Goal: Information Seeking & Learning: Learn about a topic

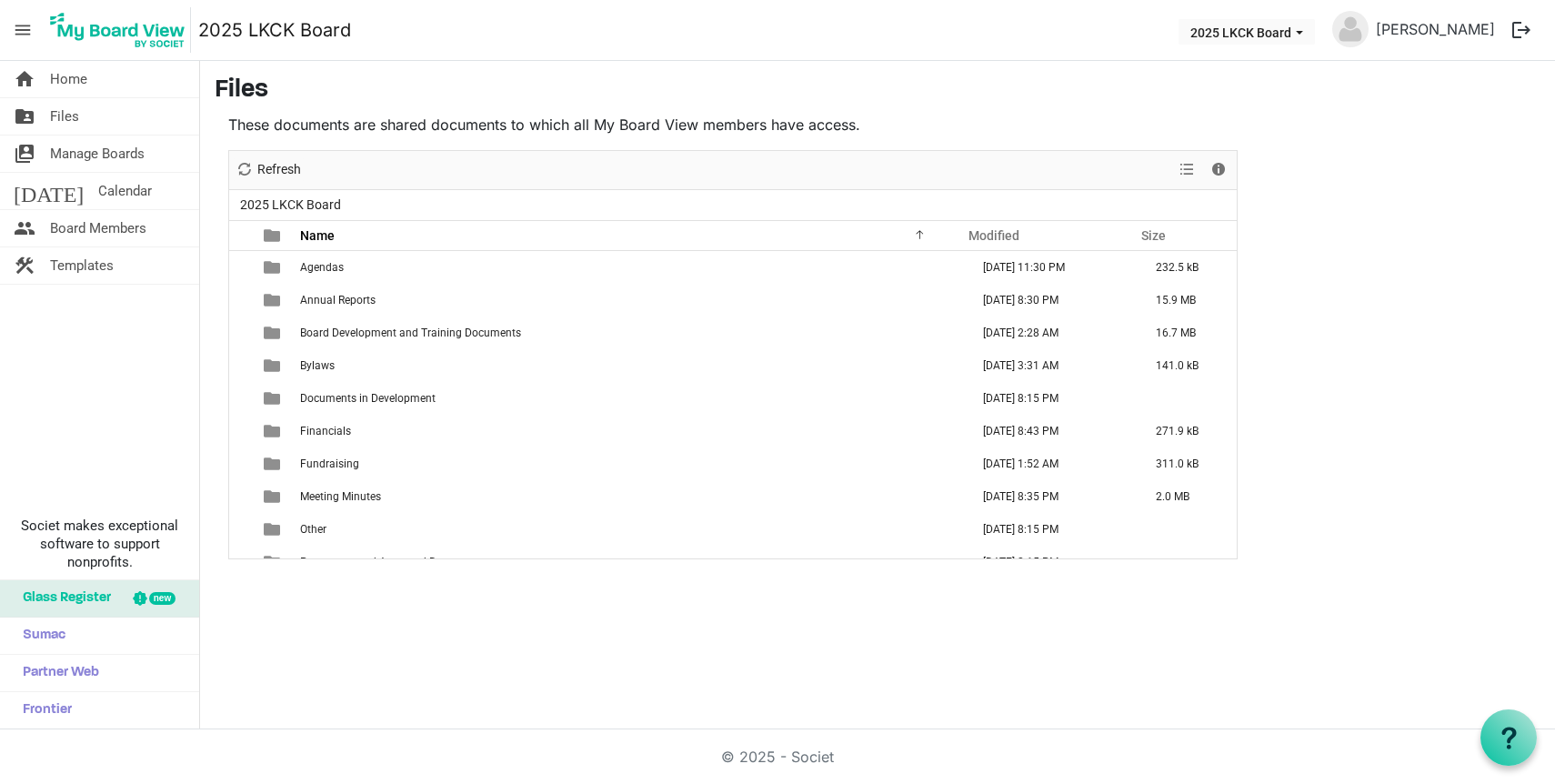
scroll to position [52, 0]
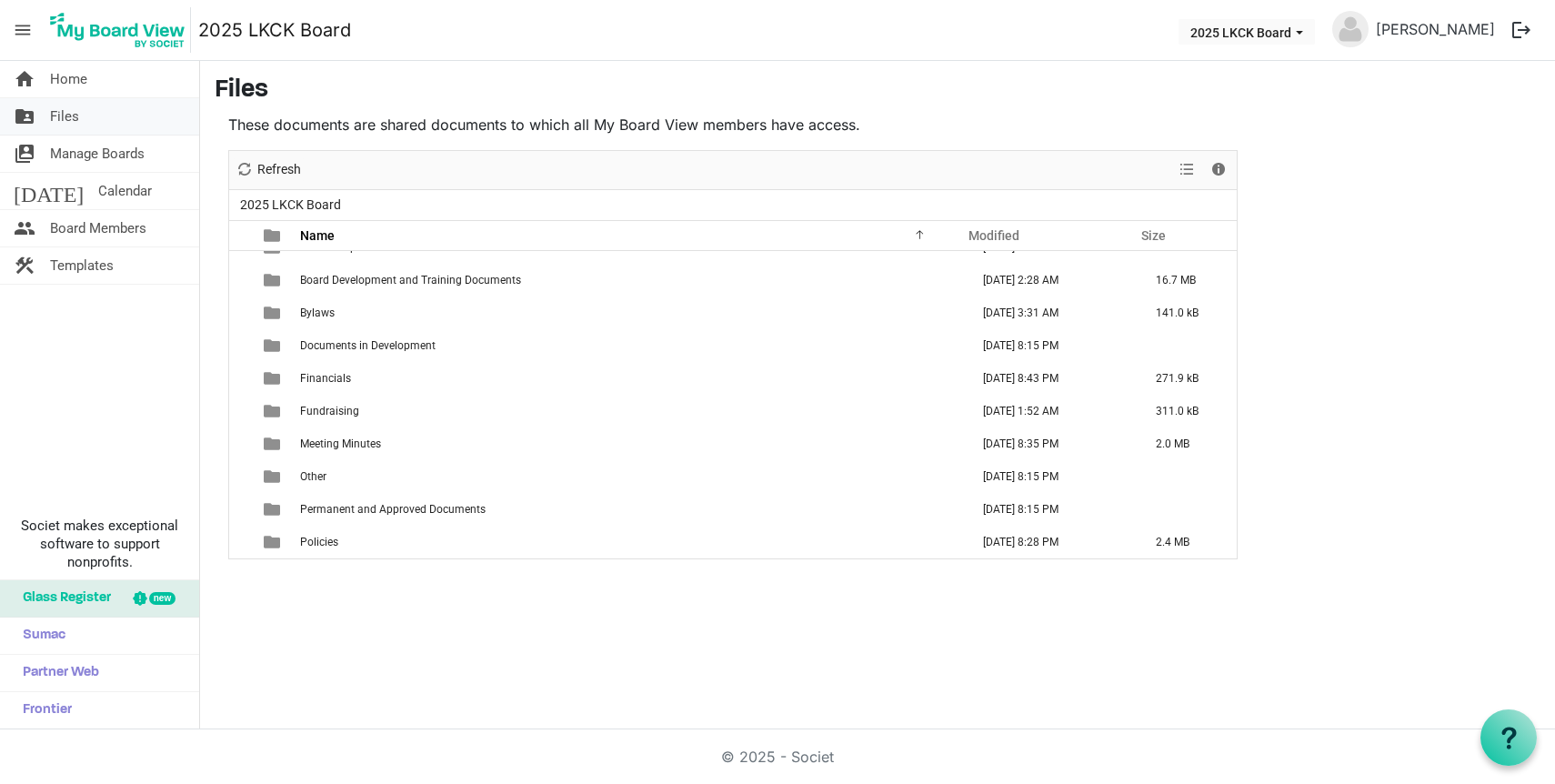
click at [75, 108] on span "Files" at bounding box center [65, 116] width 29 height 37
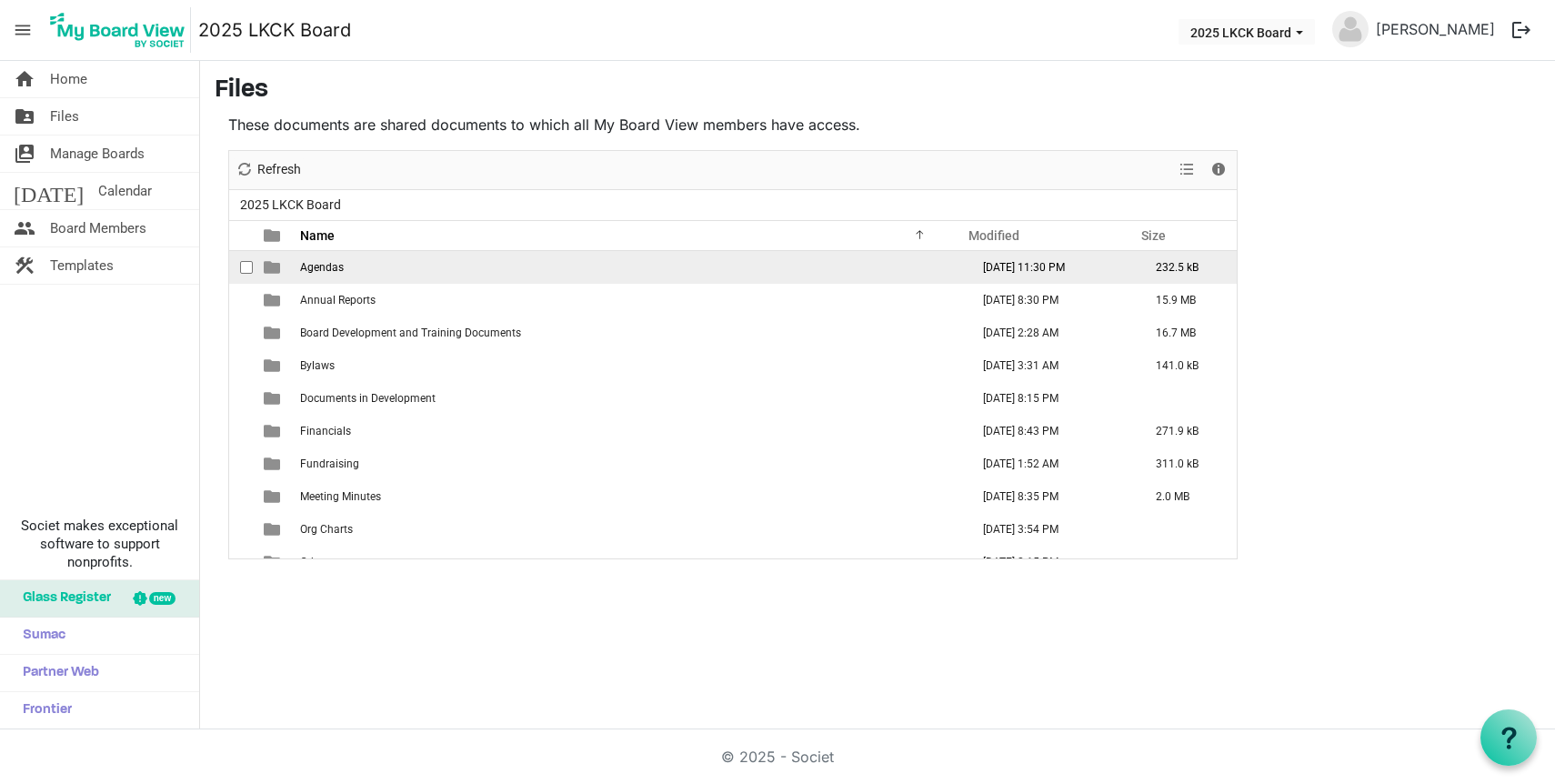
click at [317, 262] on span "Agendas" at bounding box center [322, 268] width 44 height 13
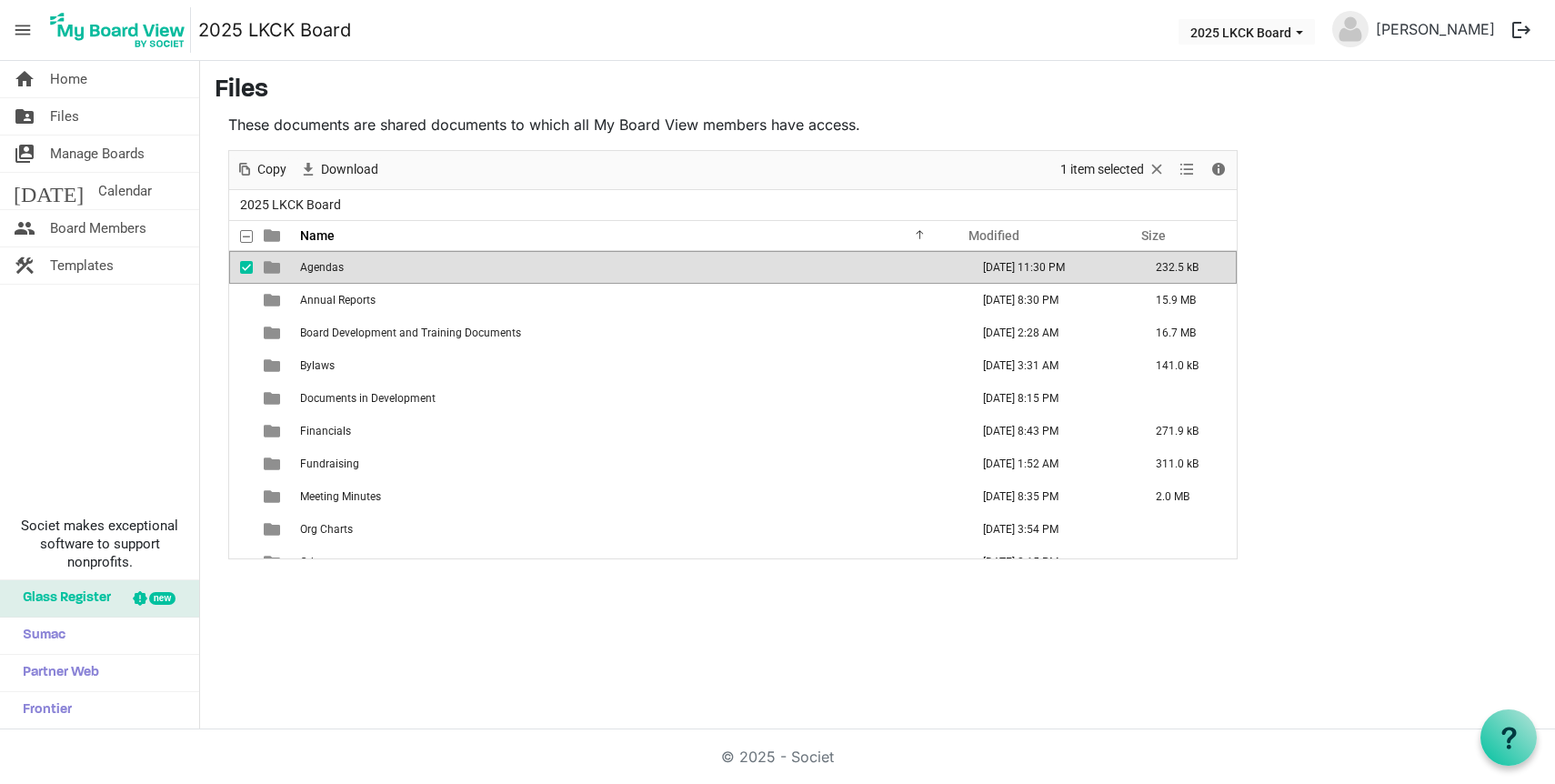
click at [328, 267] on span "Agendas" at bounding box center [322, 268] width 44 height 13
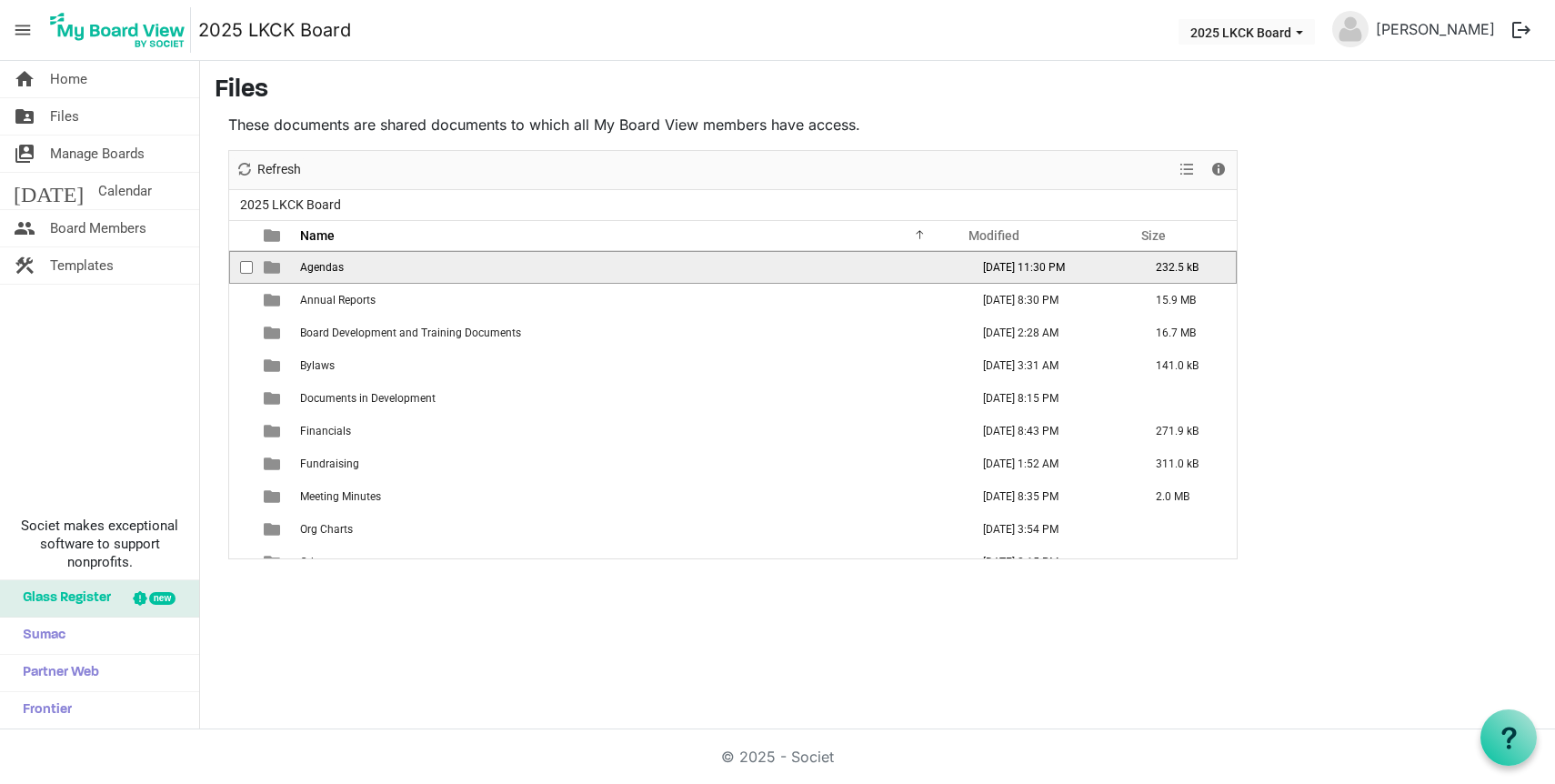
click at [328, 267] on span "Agendas" at bounding box center [322, 268] width 44 height 13
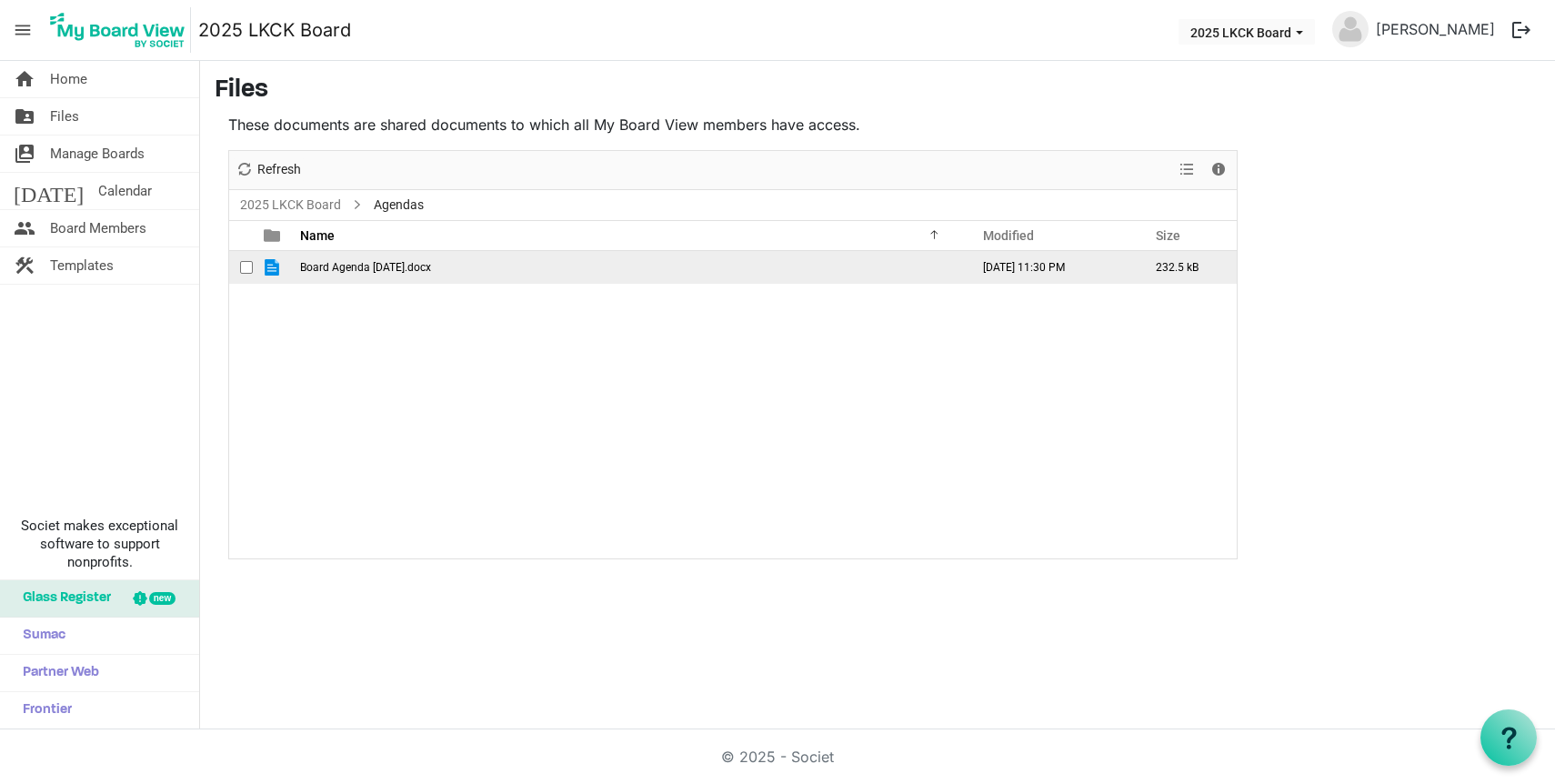
click at [360, 269] on span "Board Agenda September 2025.docx" at bounding box center [365, 268] width 131 height 13
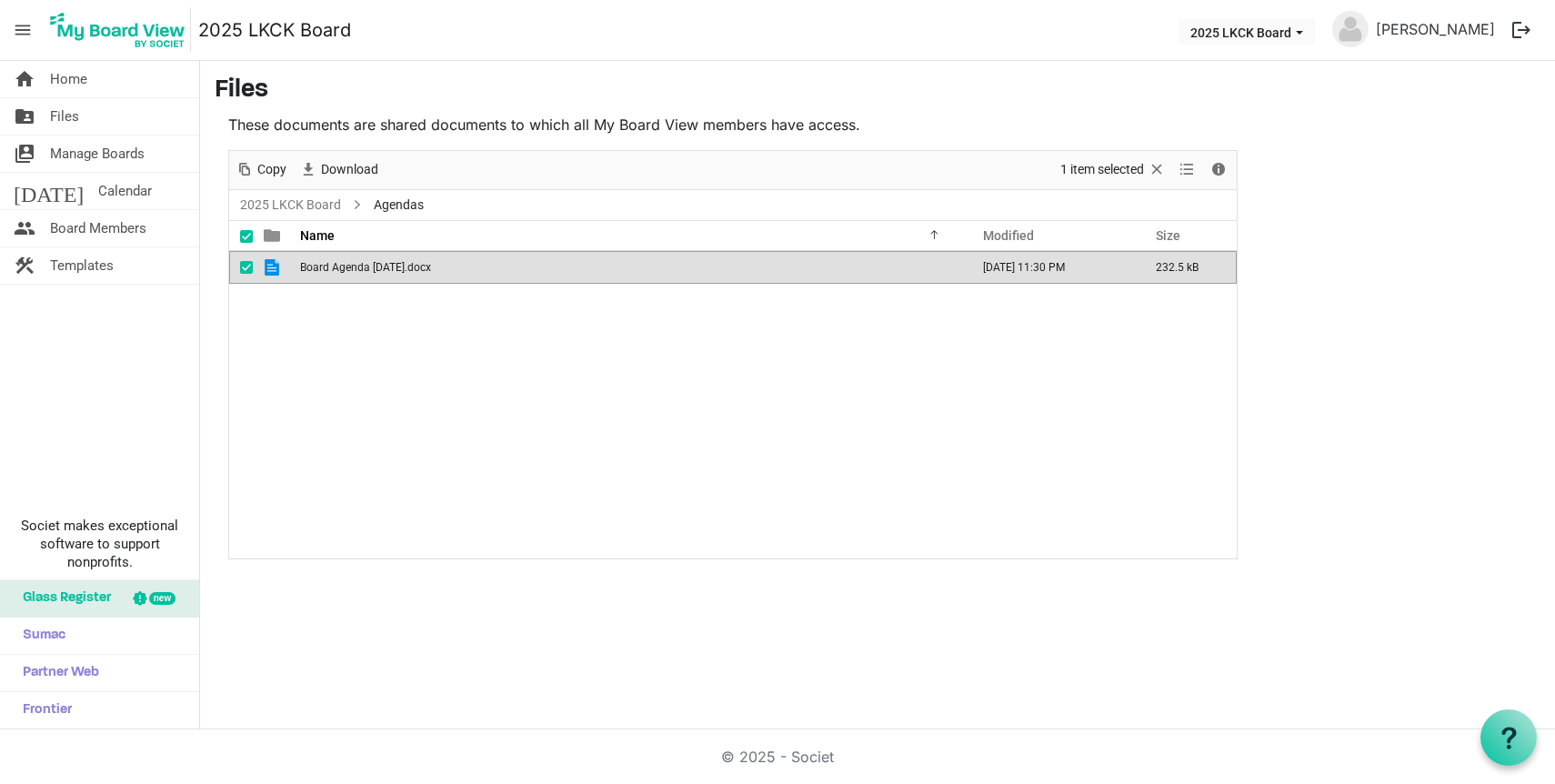
click at [360, 269] on span "Board Agenda September 2025.docx" at bounding box center [365, 268] width 131 height 13
click at [66, 122] on span "Files" at bounding box center [65, 116] width 29 height 37
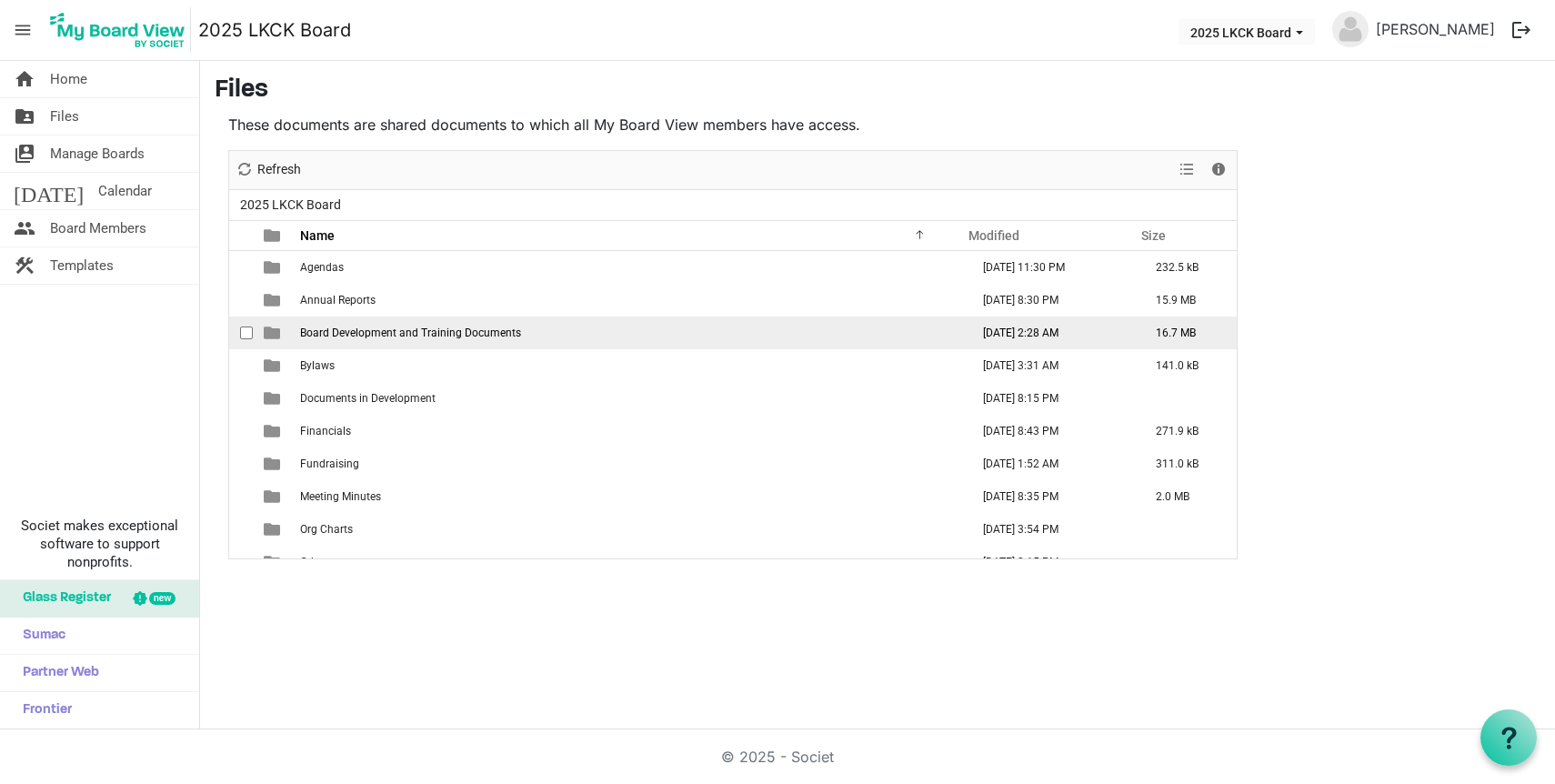
click at [359, 326] on span "Board Development and Training Documents" at bounding box center [410, 333] width 221 height 13
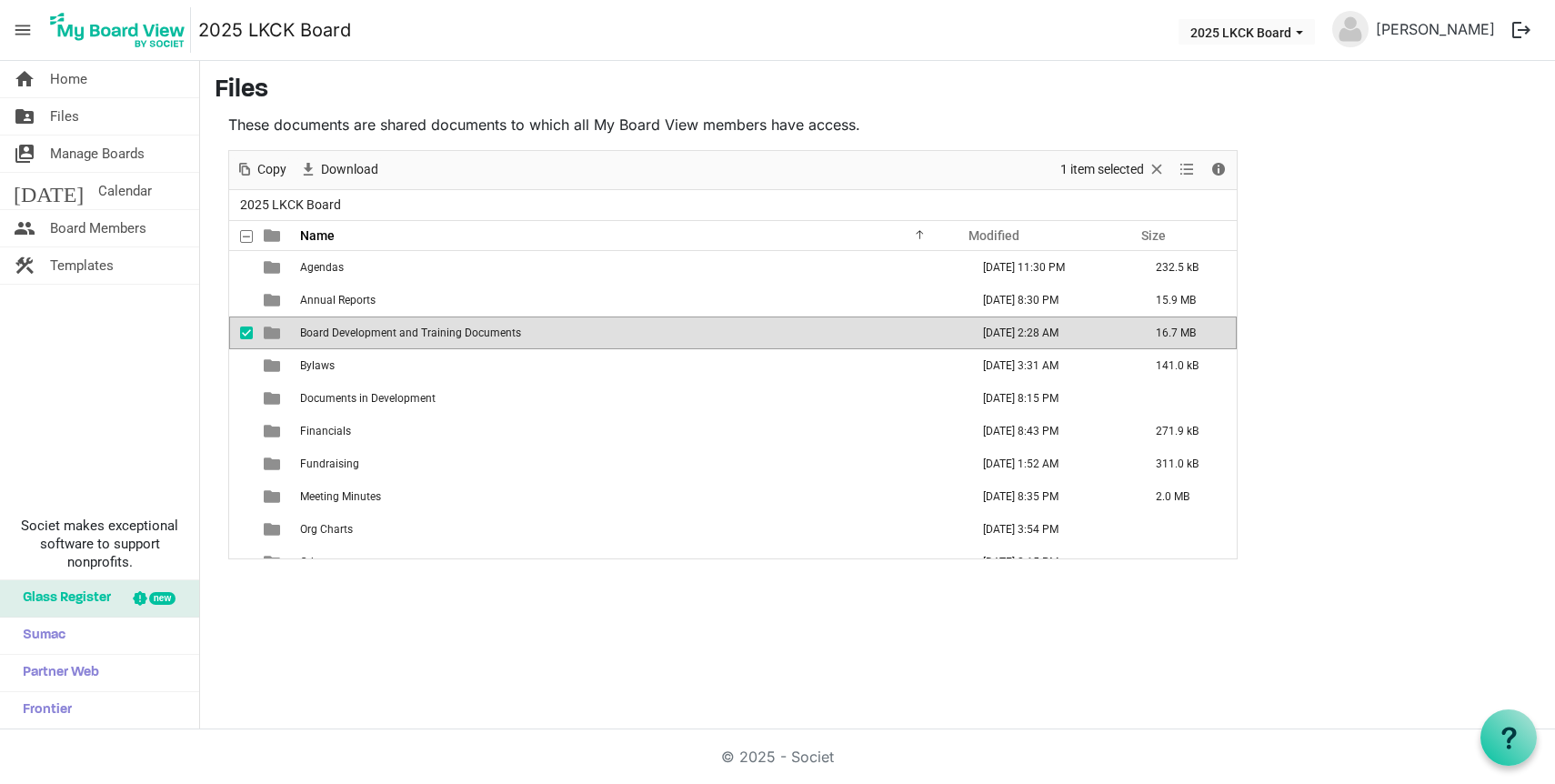
click at [359, 326] on span "Board Development and Training Documents" at bounding box center [410, 333] width 221 height 13
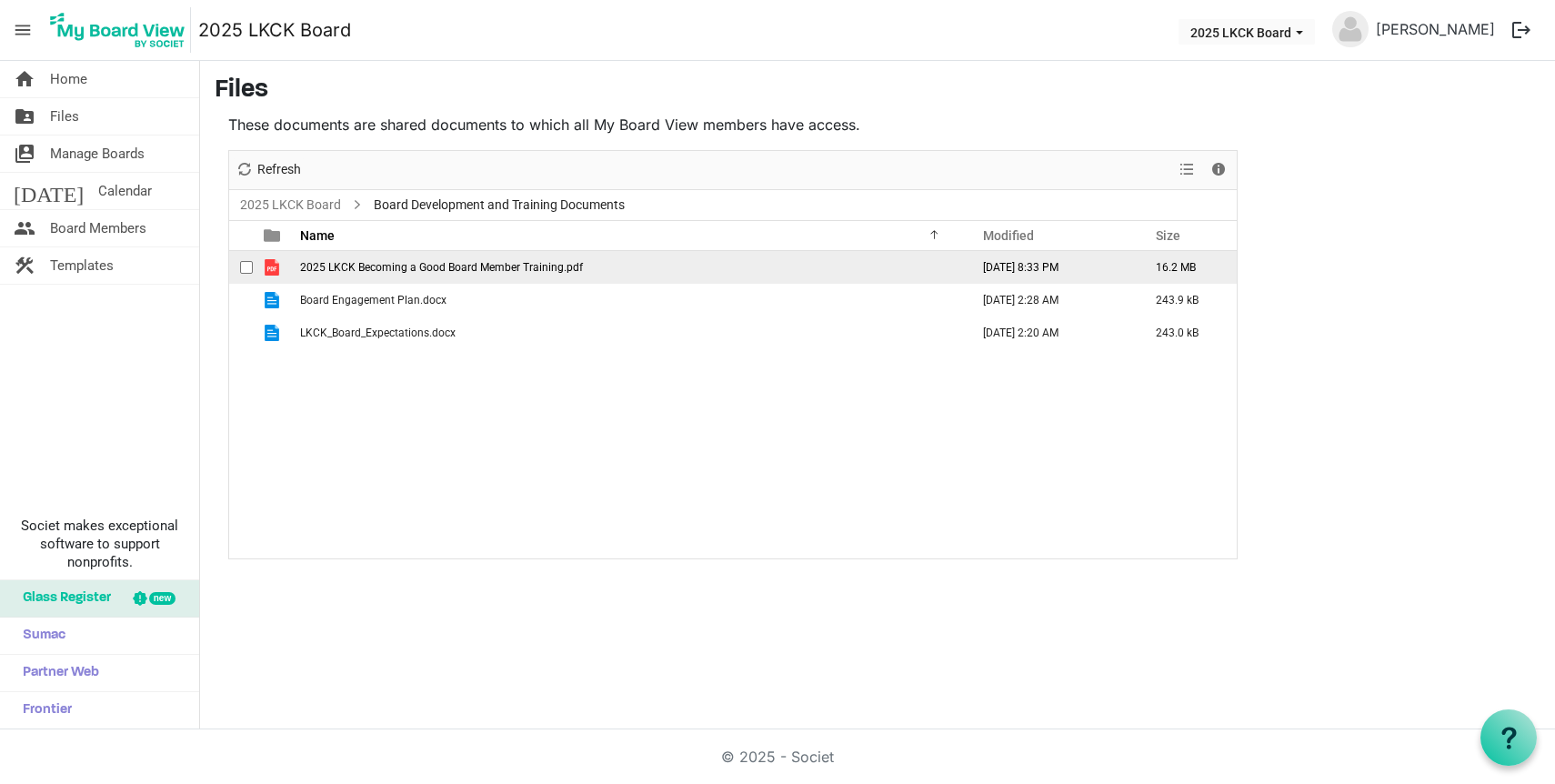
click at [389, 272] on td "2025 LKCK Becoming a Good Board Member Training.pdf" at bounding box center [629, 268] width 670 height 33
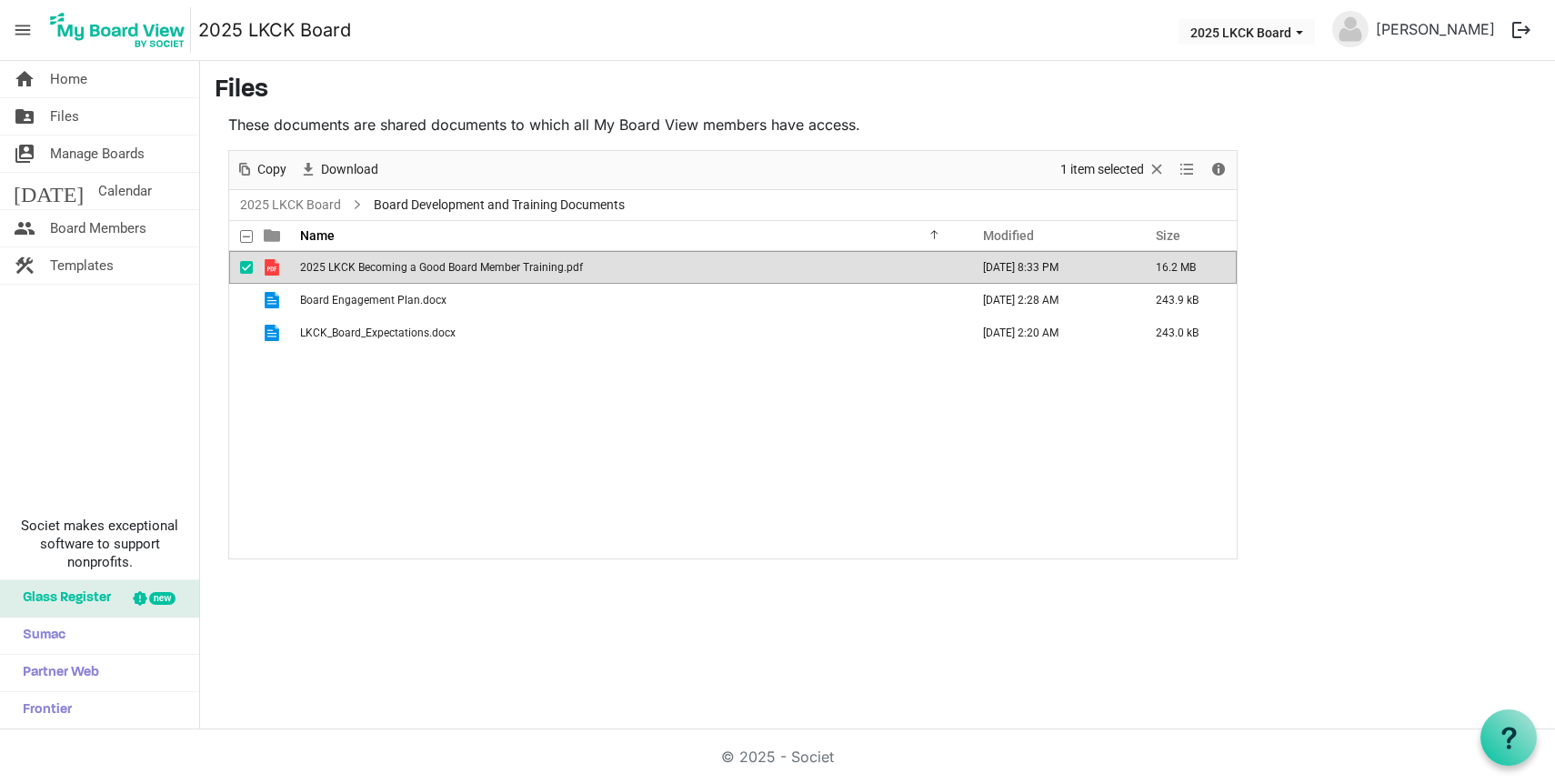
click at [389, 272] on td "2025 LKCK Becoming a Good Board Member Training.pdf" at bounding box center [629, 268] width 670 height 33
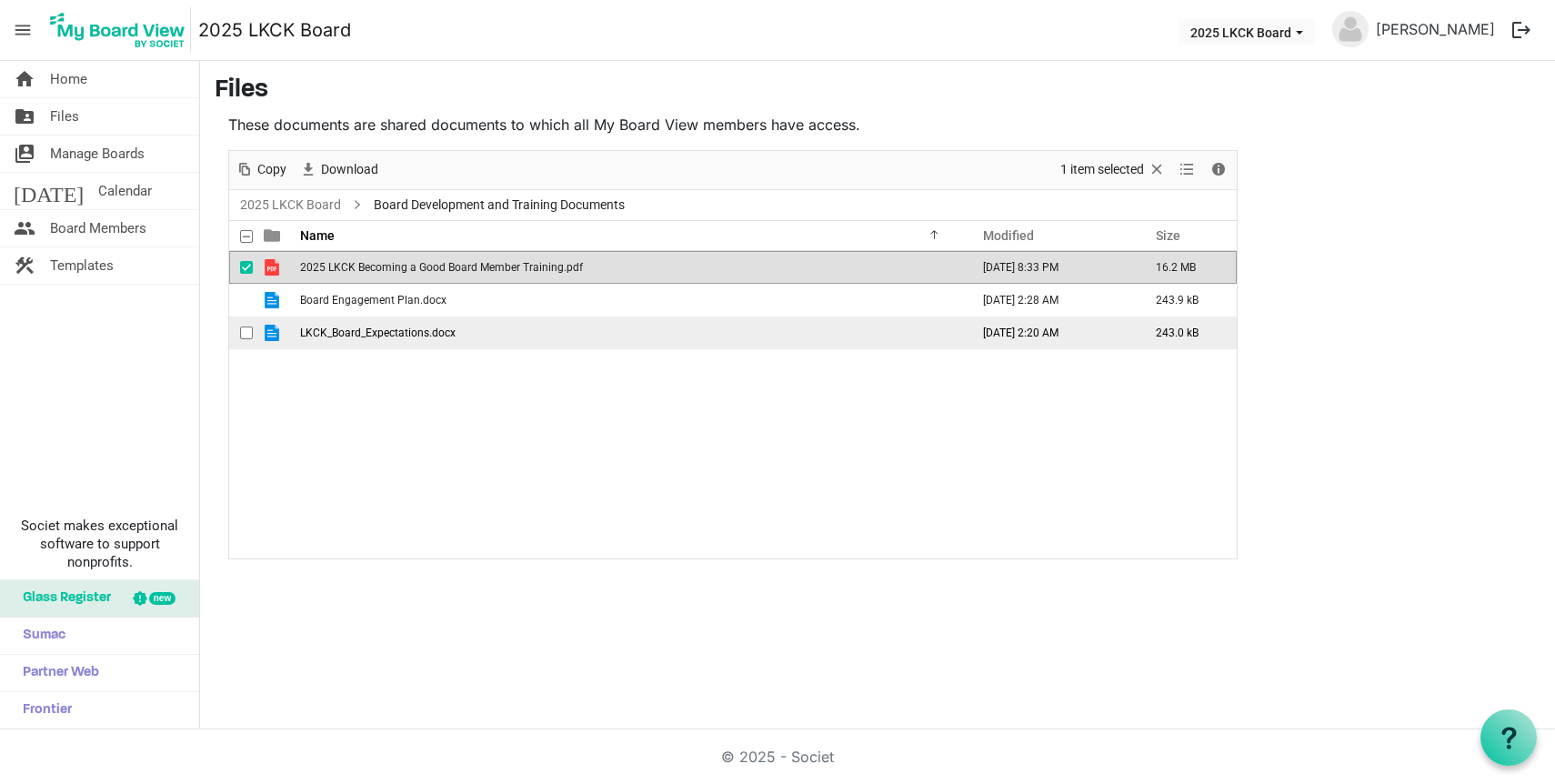
click at [395, 336] on span "LKCK_Board_Expectations.docx" at bounding box center [378, 333] width 156 height 13
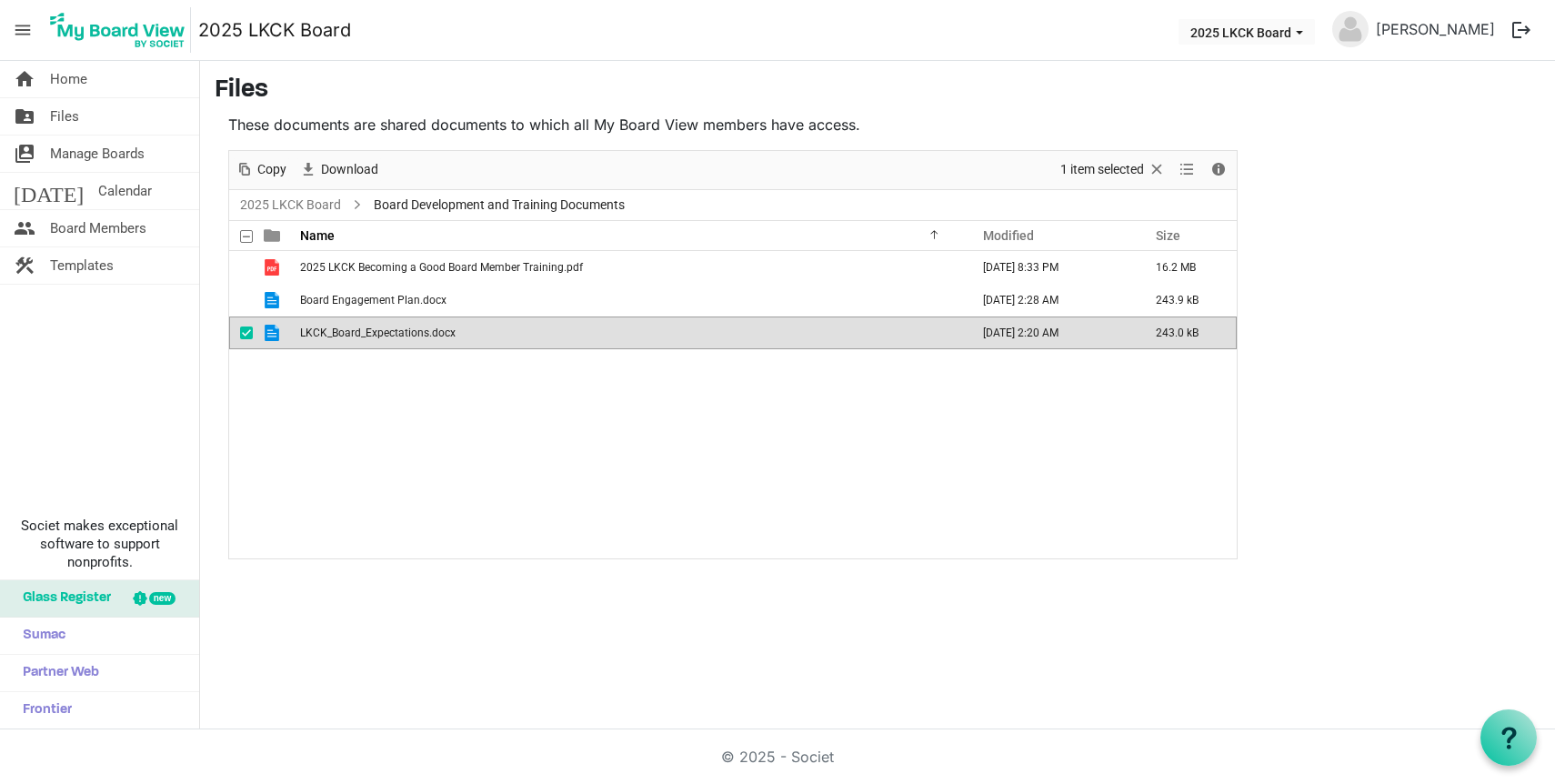
click at [395, 336] on span "LKCK_Board_Expectations.docx" at bounding box center [378, 333] width 156 height 13
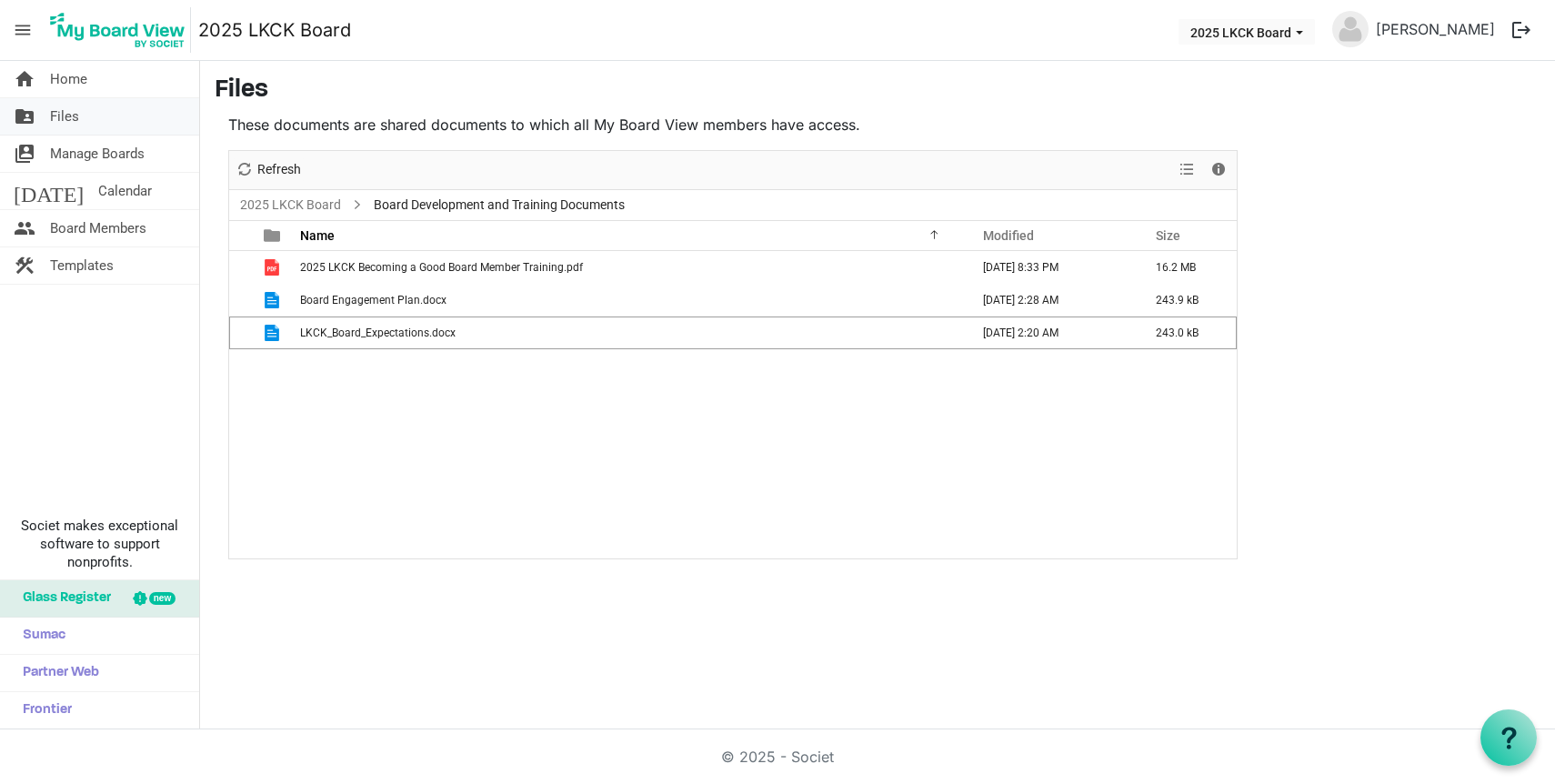
click at [106, 116] on link "folder_shared Files" at bounding box center [99, 116] width 199 height 37
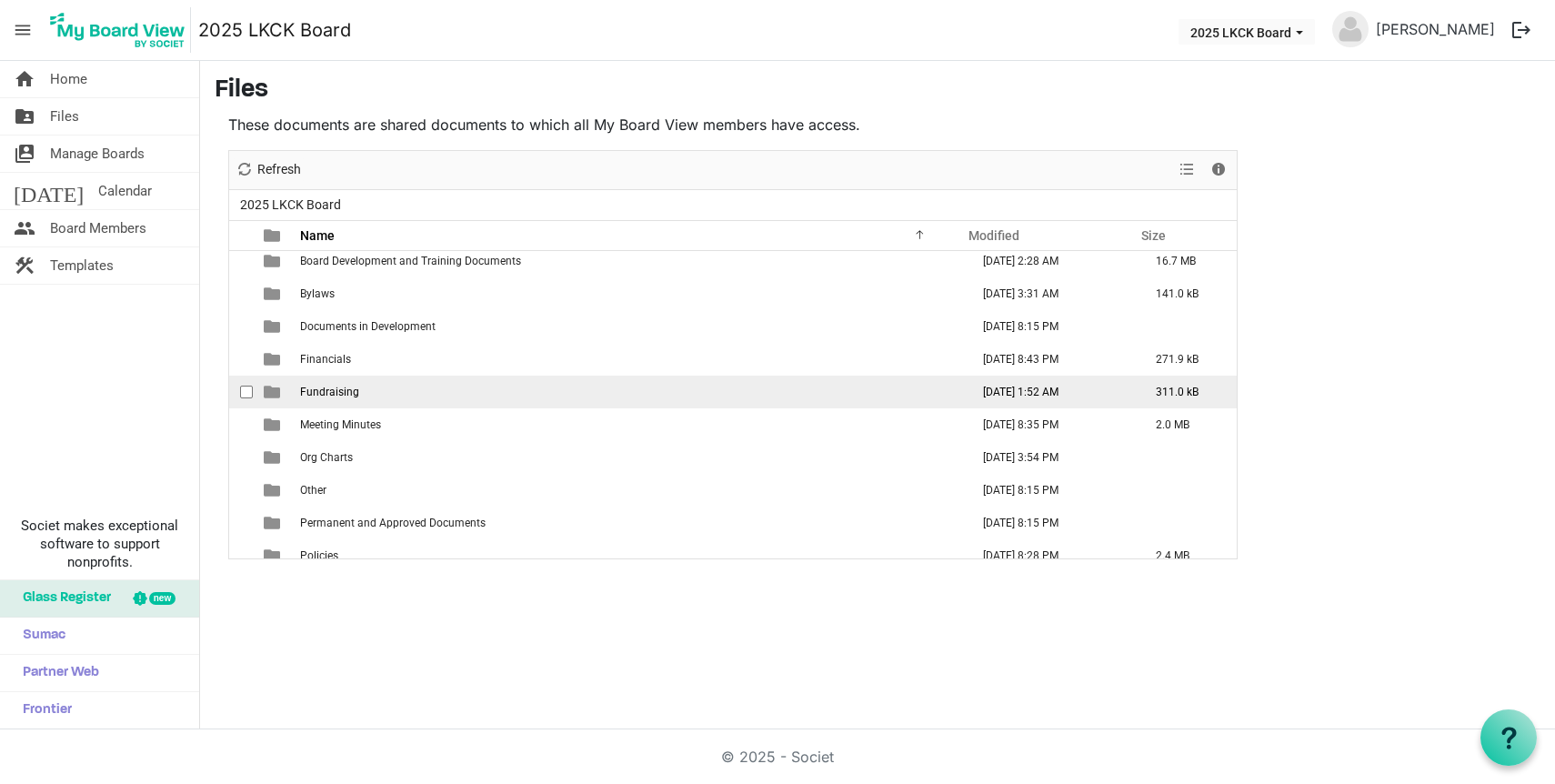
scroll to position [72, 0]
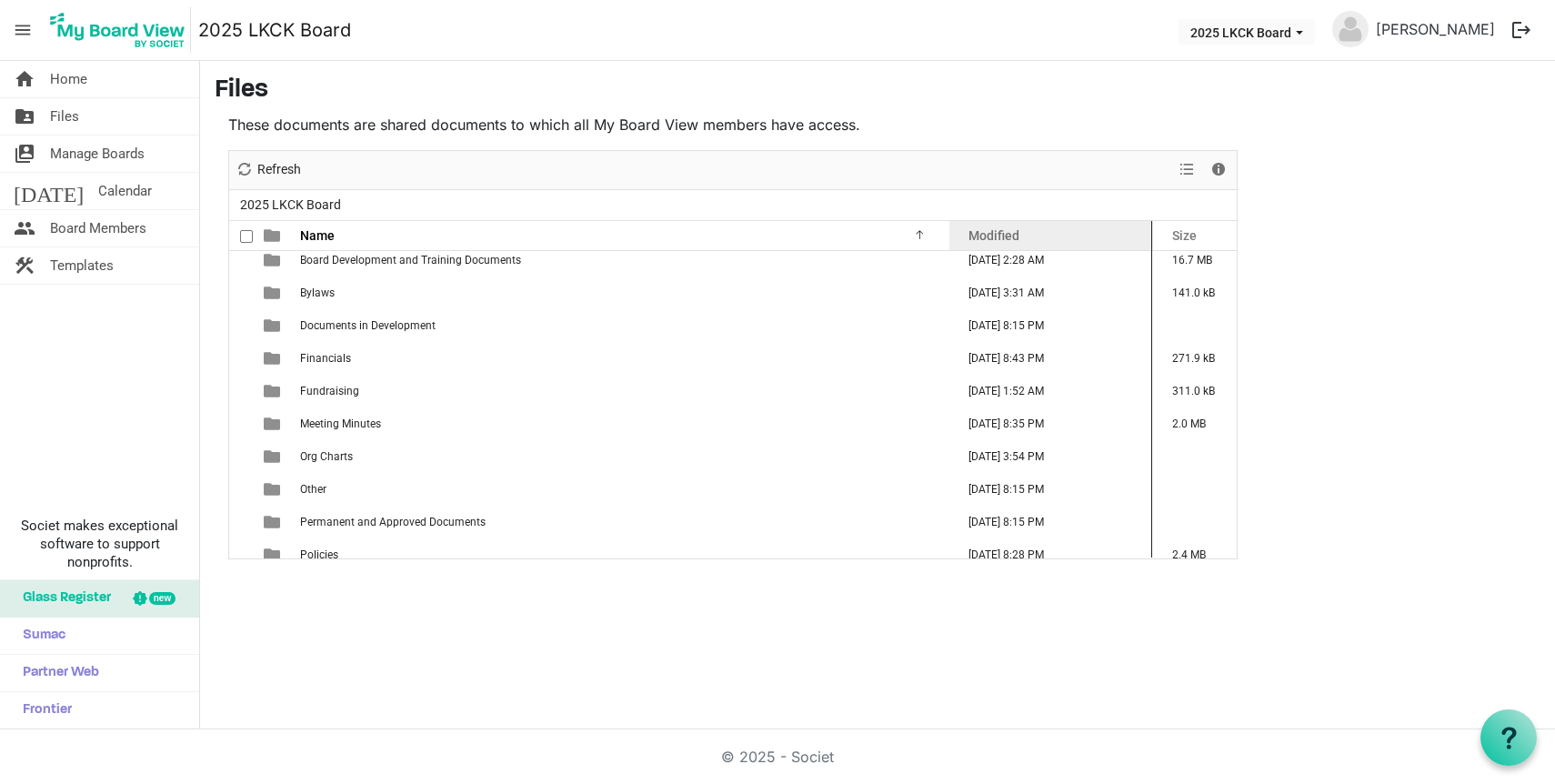
drag, startPoint x: 1120, startPoint y: 227, endPoint x: 1151, endPoint y: 227, distance: 31.0
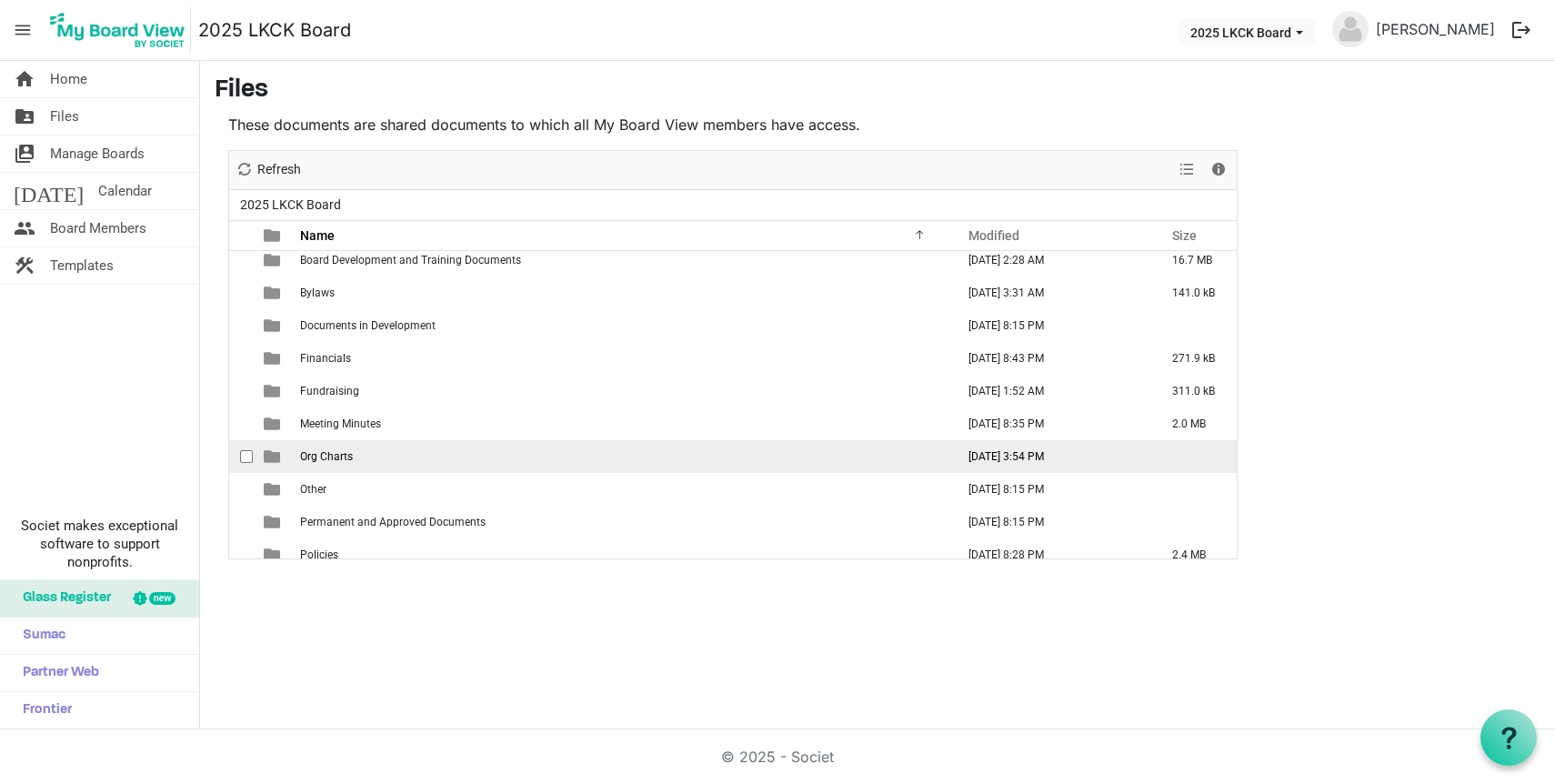
click at [574, 451] on td "Org Charts" at bounding box center [622, 457] width 655 height 33
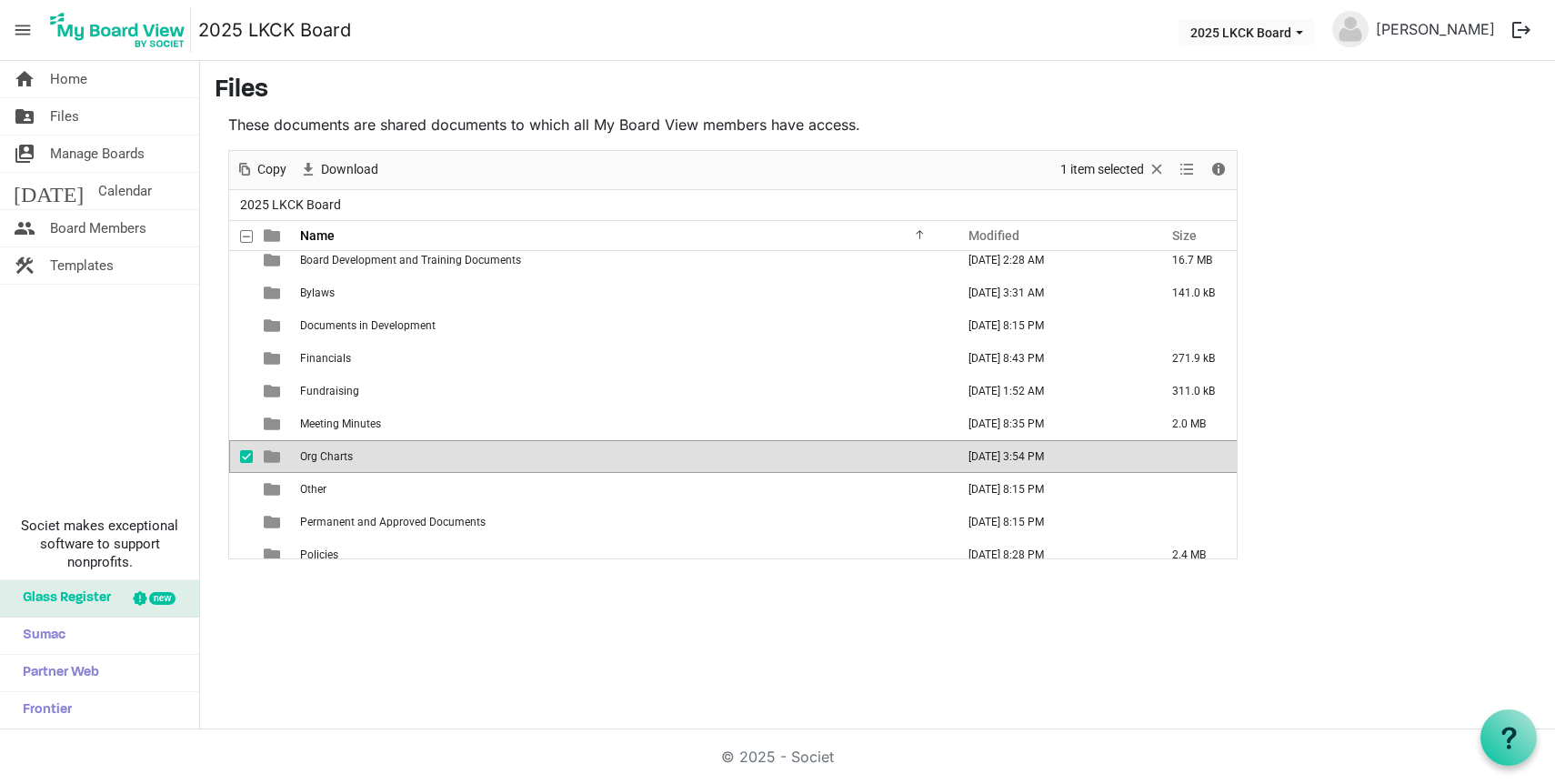
click at [574, 451] on td "Org Charts" at bounding box center [622, 457] width 655 height 33
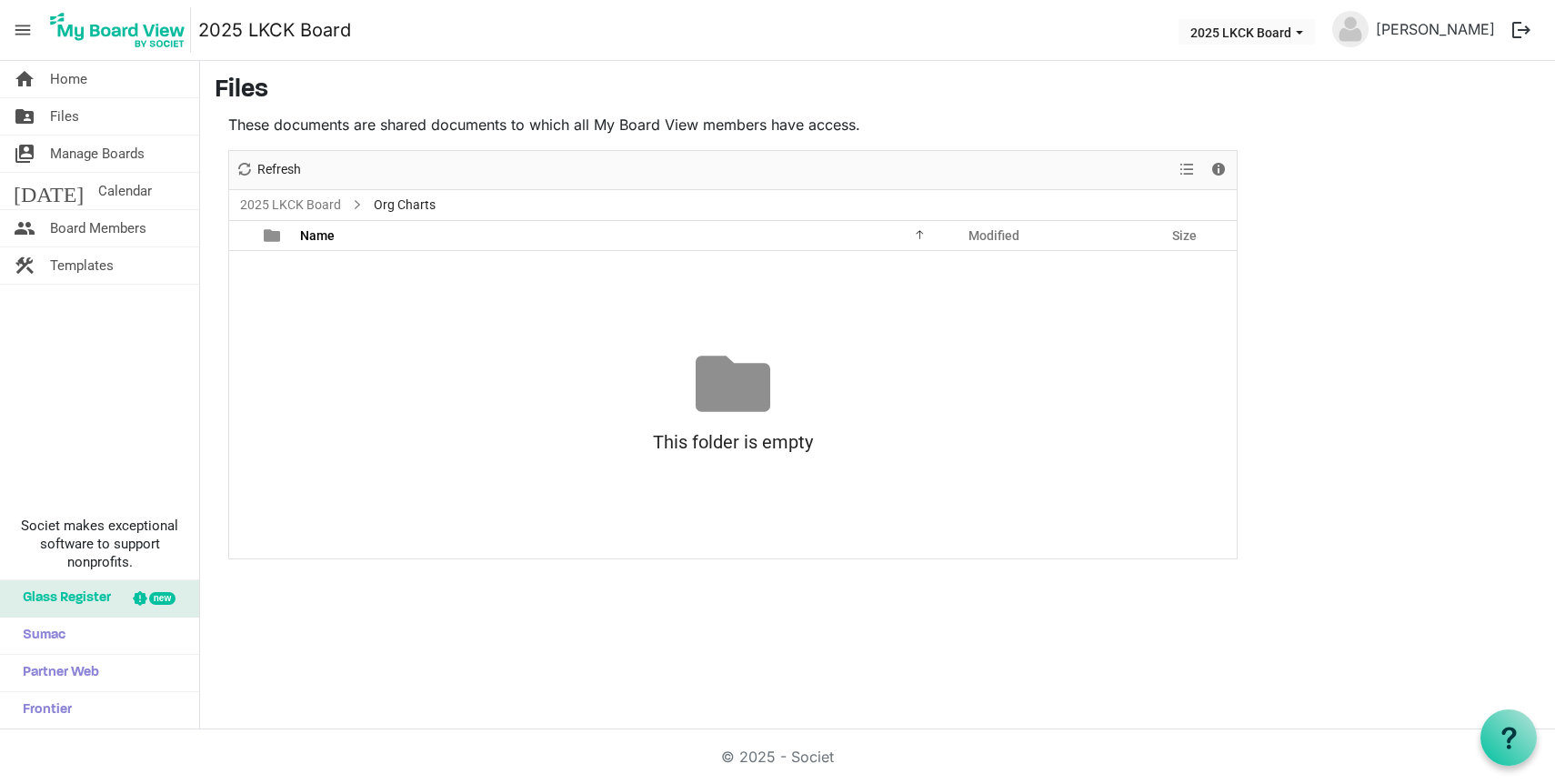
scroll to position [0, 0]
click at [100, 116] on link "folder_shared Files" at bounding box center [99, 116] width 199 height 37
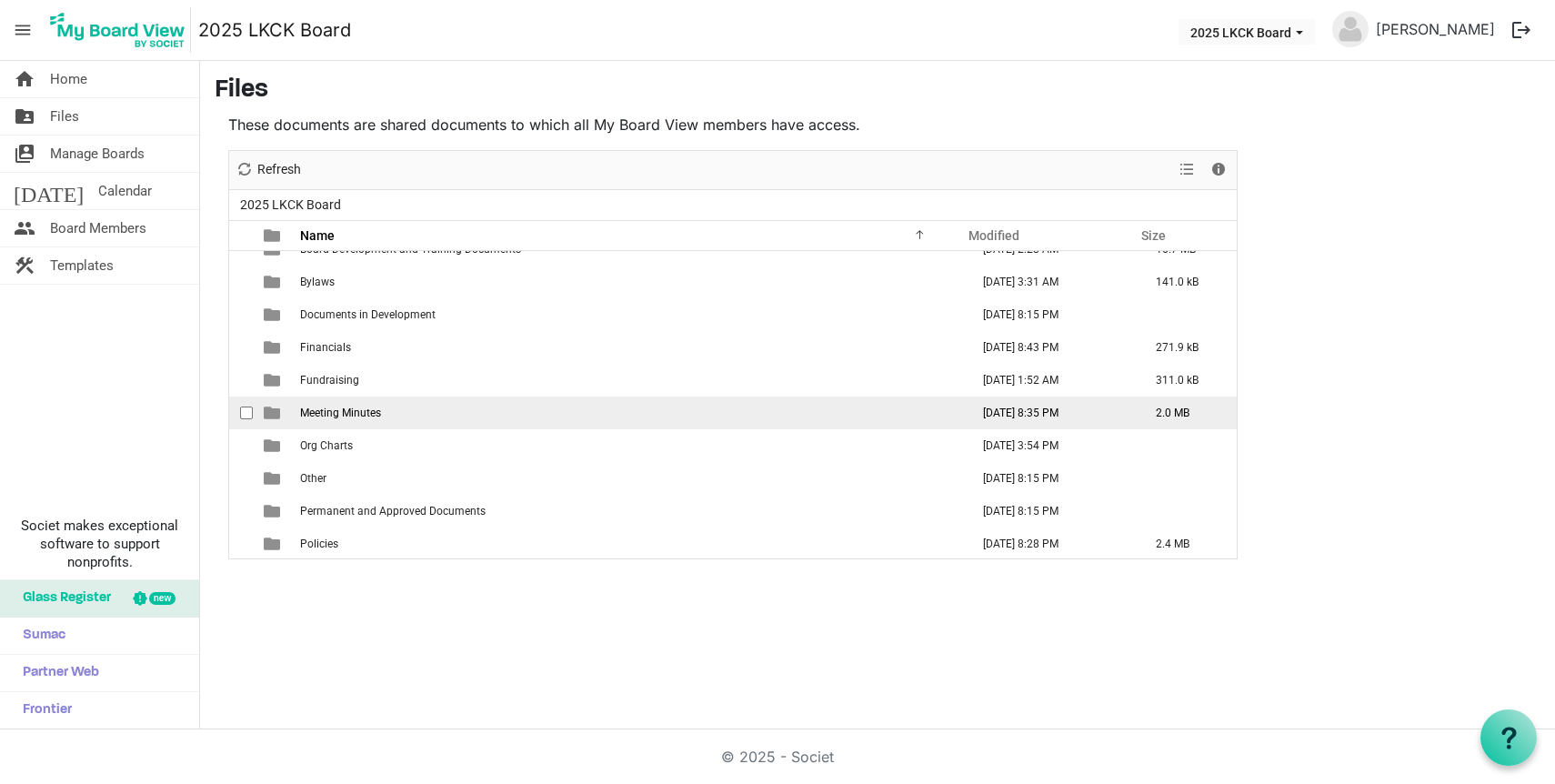
scroll to position [118, 0]
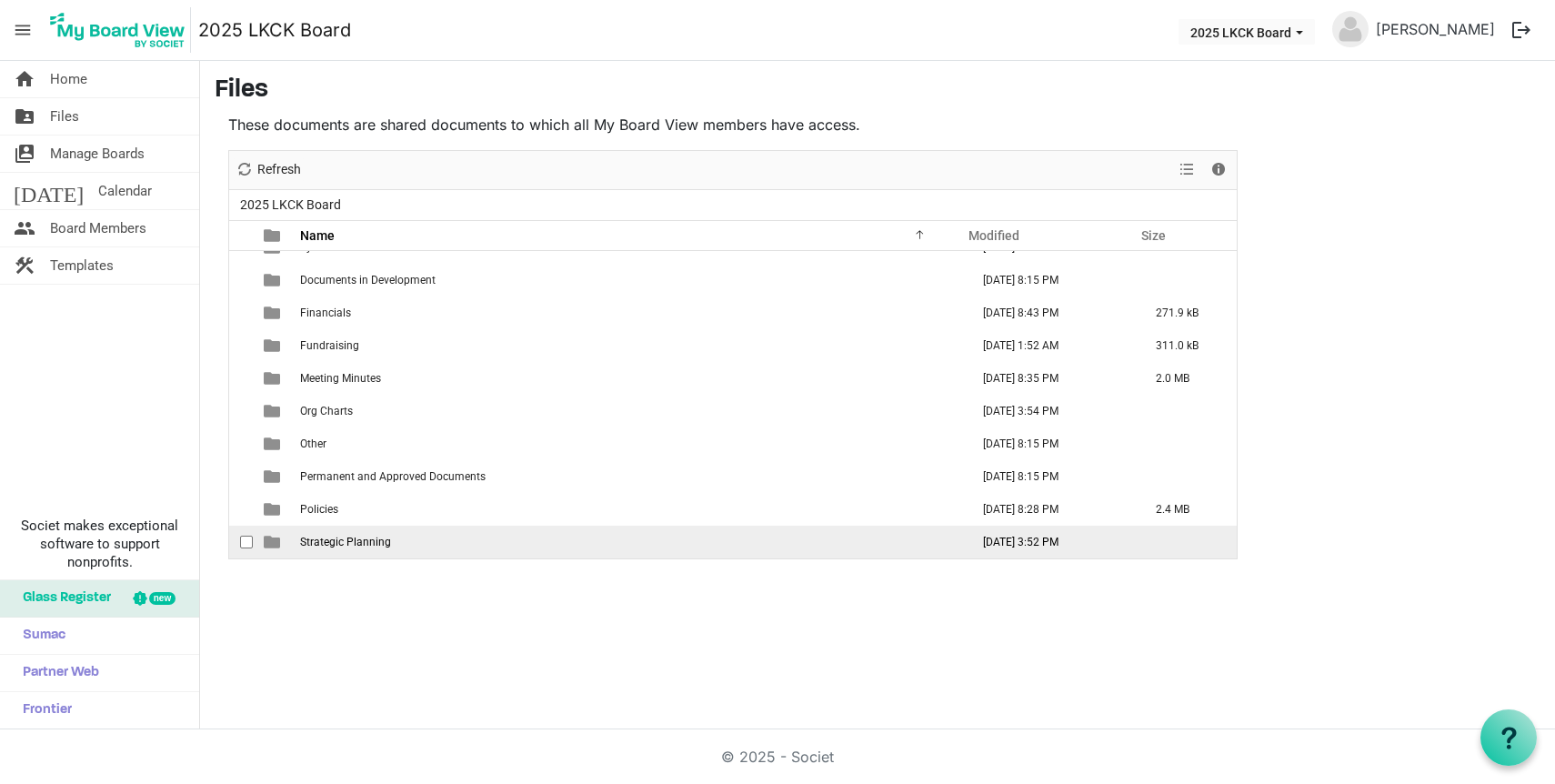
click at [350, 536] on span "Strategic Planning" at bounding box center [345, 542] width 91 height 13
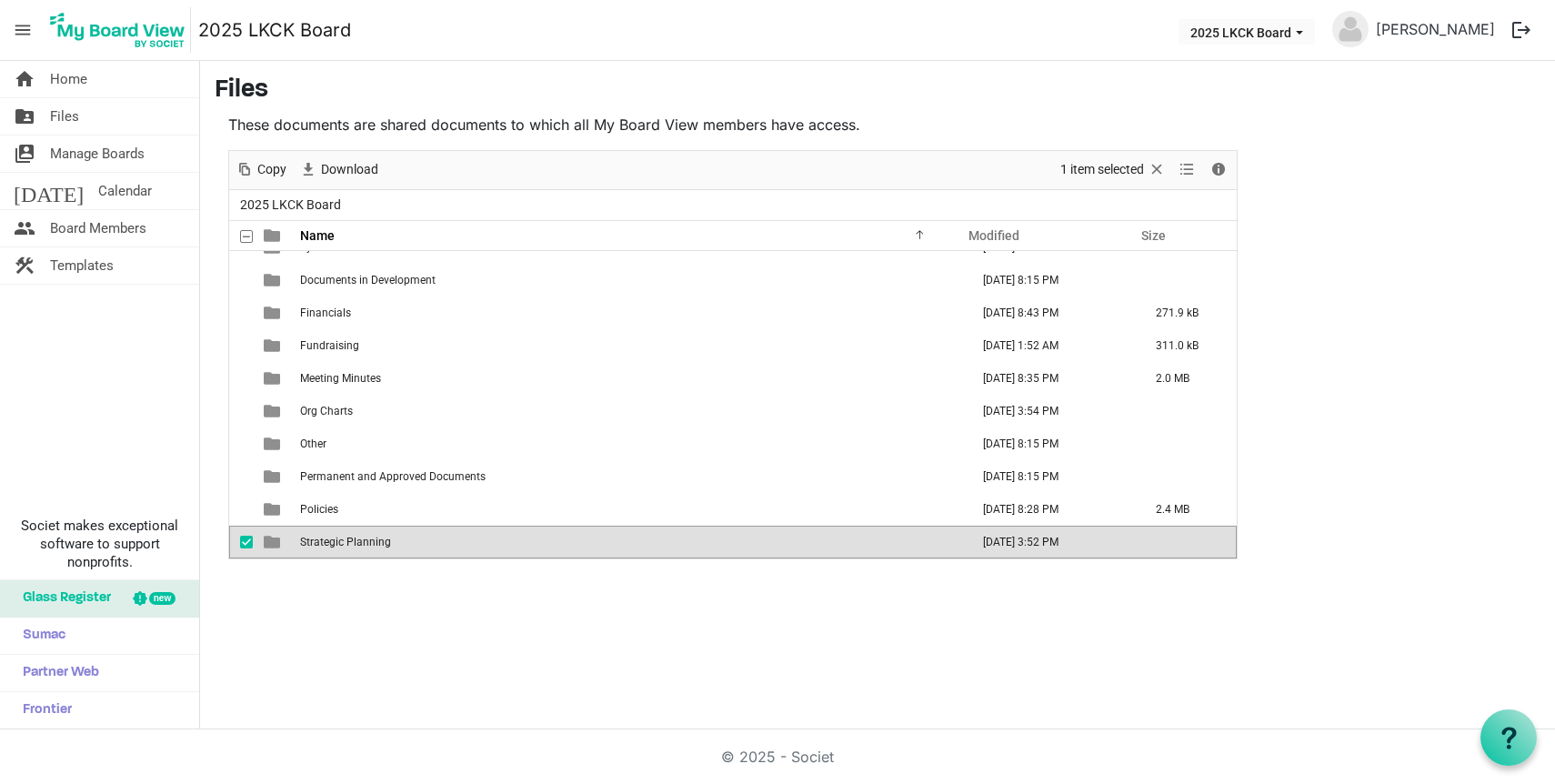
click at [350, 536] on span "Strategic Planning" at bounding box center [345, 542] width 91 height 13
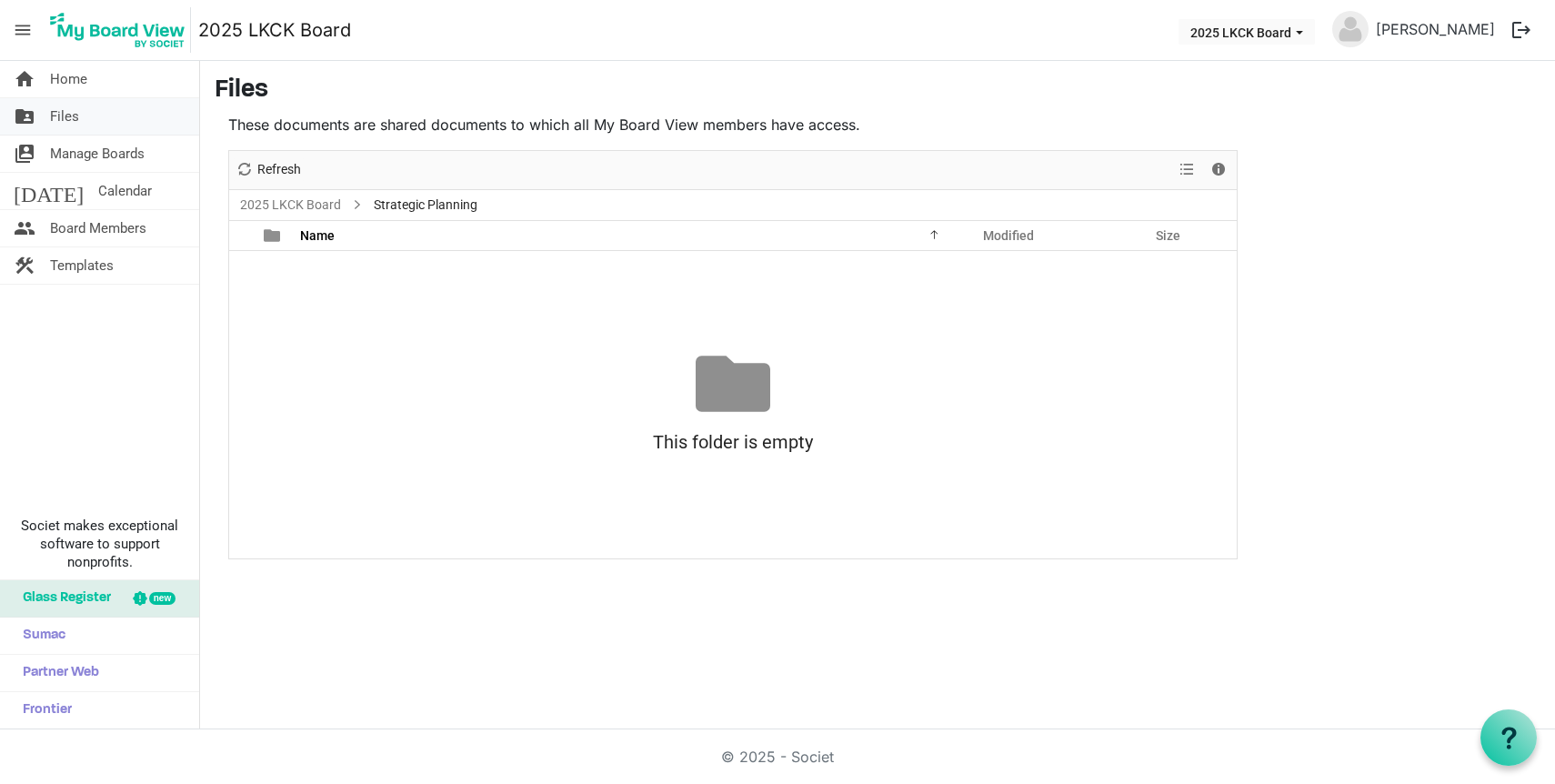
click at [110, 114] on link "folder_shared Files" at bounding box center [99, 116] width 199 height 37
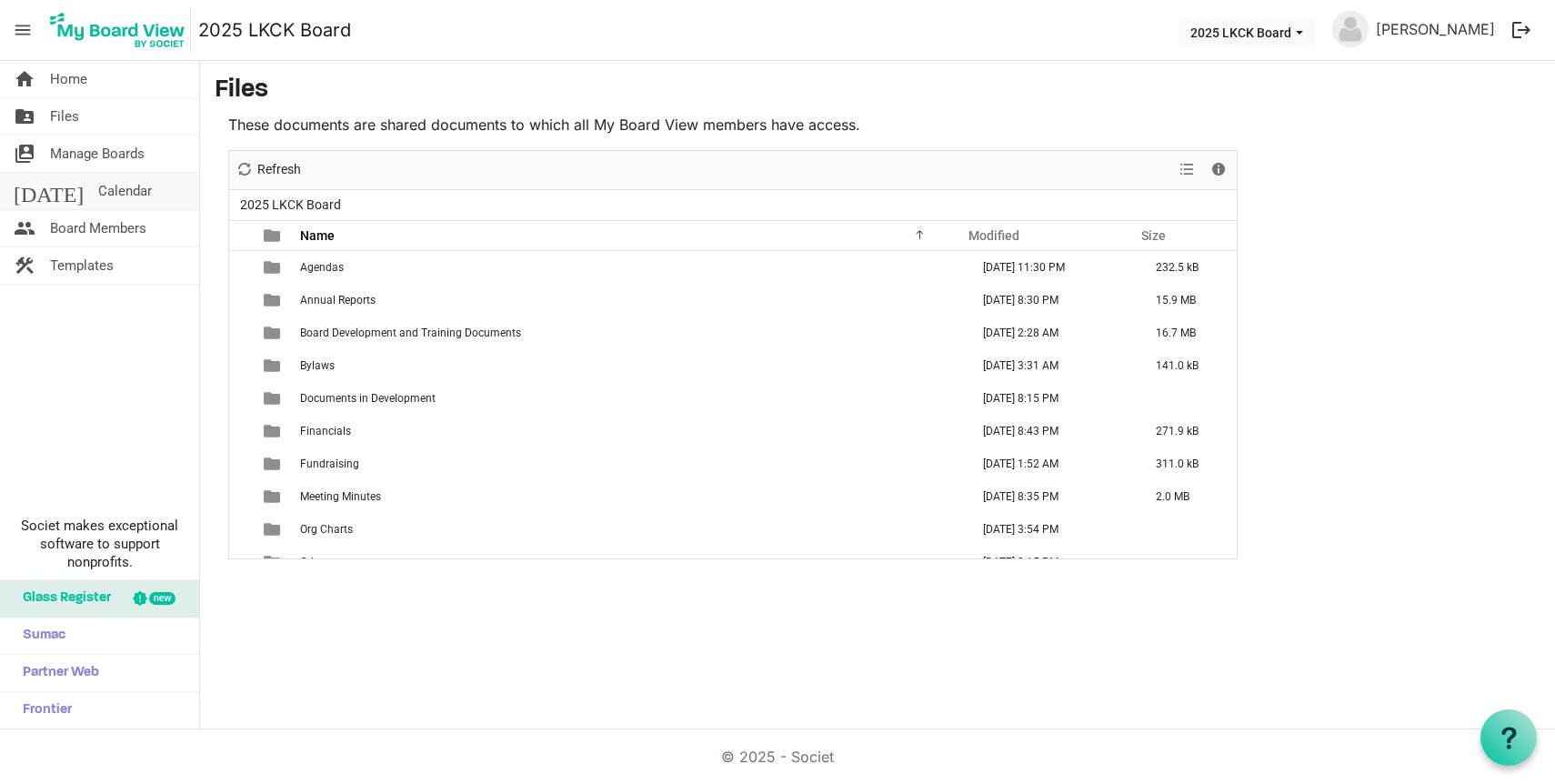
click at [113, 188] on link "today Calendar" at bounding box center [99, 191] width 199 height 37
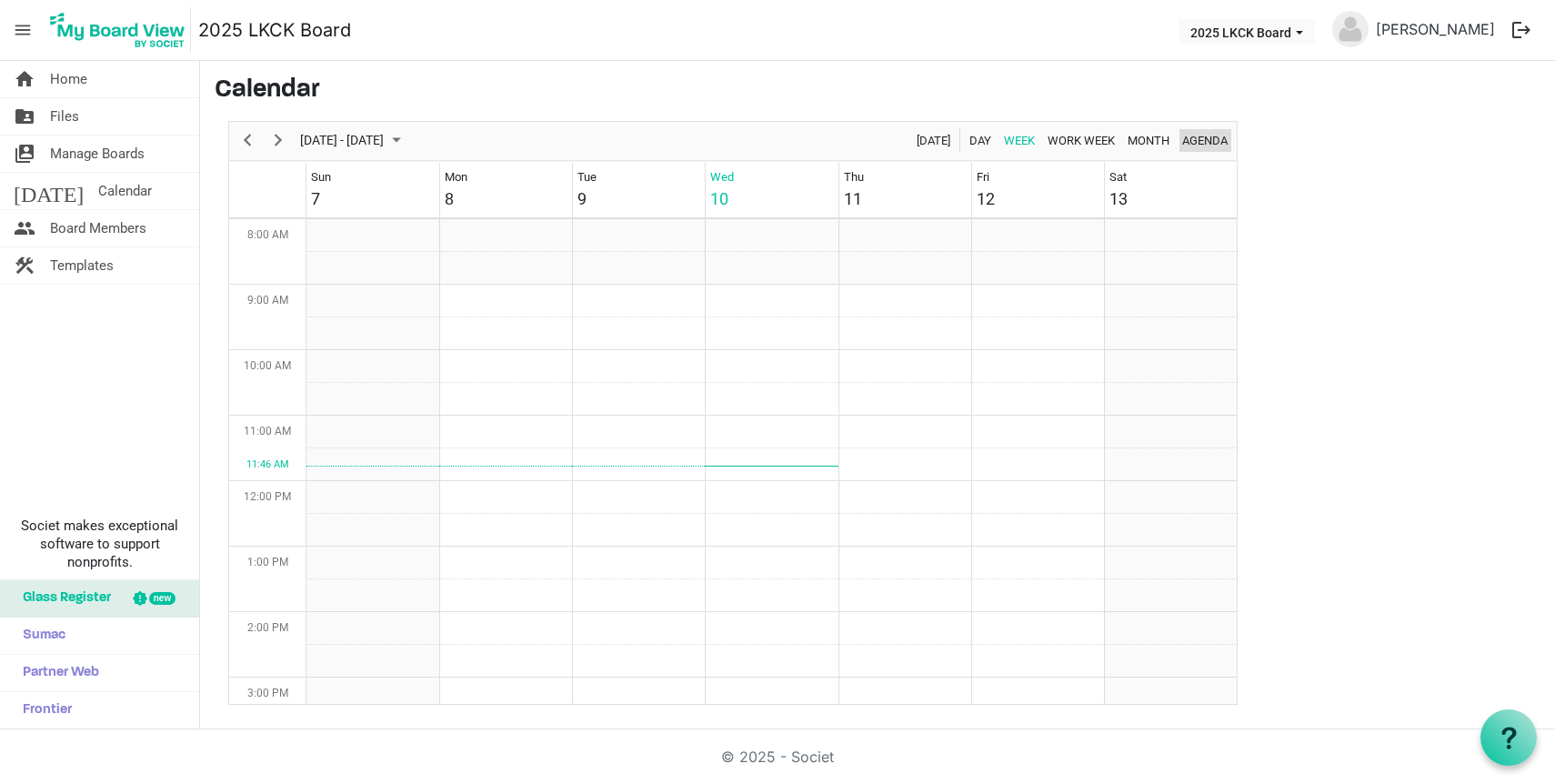
click at [1215, 135] on span "Agenda" at bounding box center [1205, 140] width 50 height 23
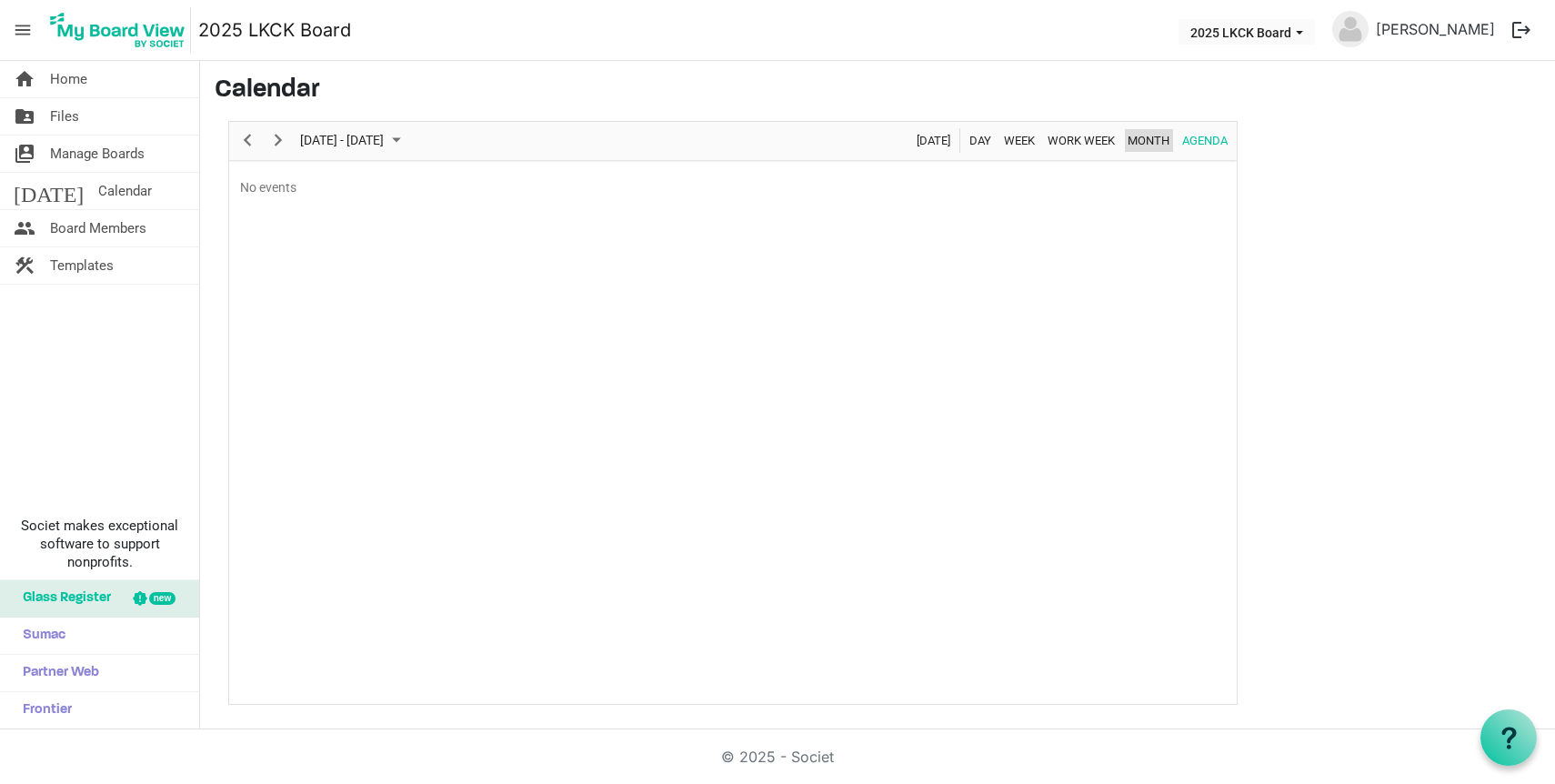
click at [1148, 142] on span "Month" at bounding box center [1149, 140] width 46 height 23
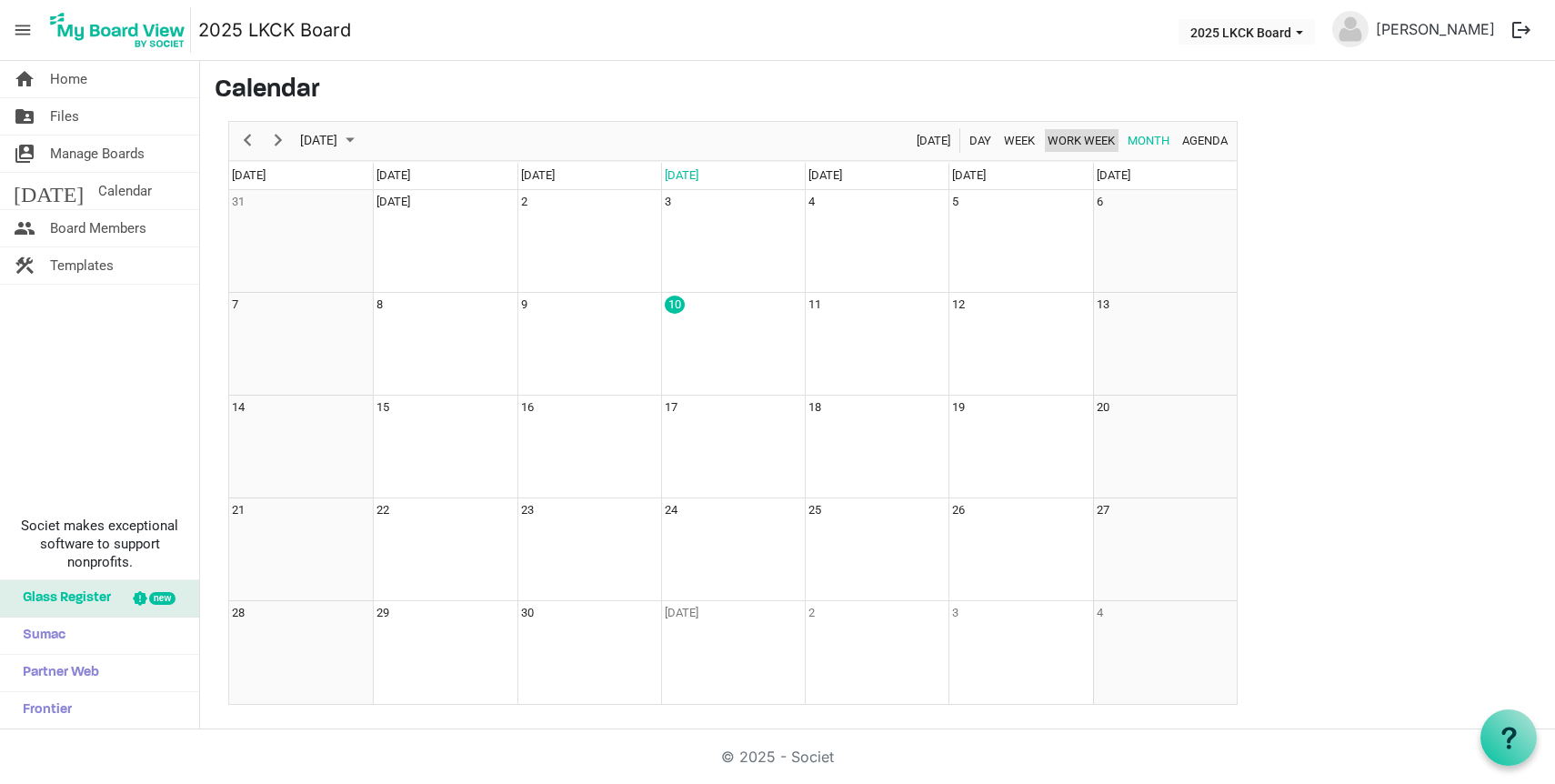
click at [1093, 143] on span "Work Week" at bounding box center [1081, 140] width 71 height 23
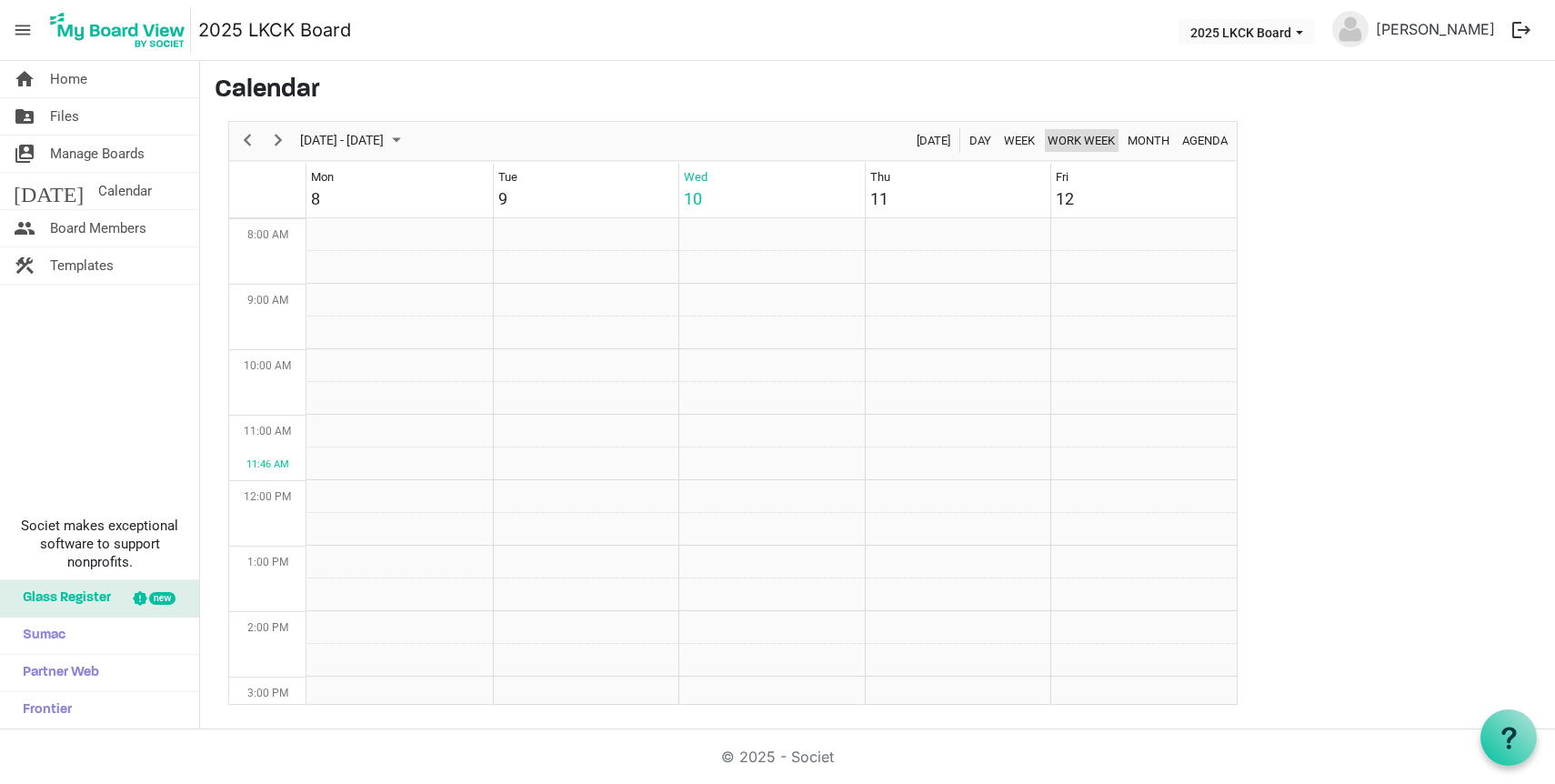
scroll to position [523, 0]
click at [1026, 142] on span "Week" at bounding box center [1019, 140] width 35 height 23
click at [980, 140] on span "Day" at bounding box center [981, 140] width 26 height 23
click at [934, 138] on span "[DATE]" at bounding box center [933, 140] width 38 height 23
click at [1202, 142] on span "Agenda" at bounding box center [1205, 140] width 50 height 23
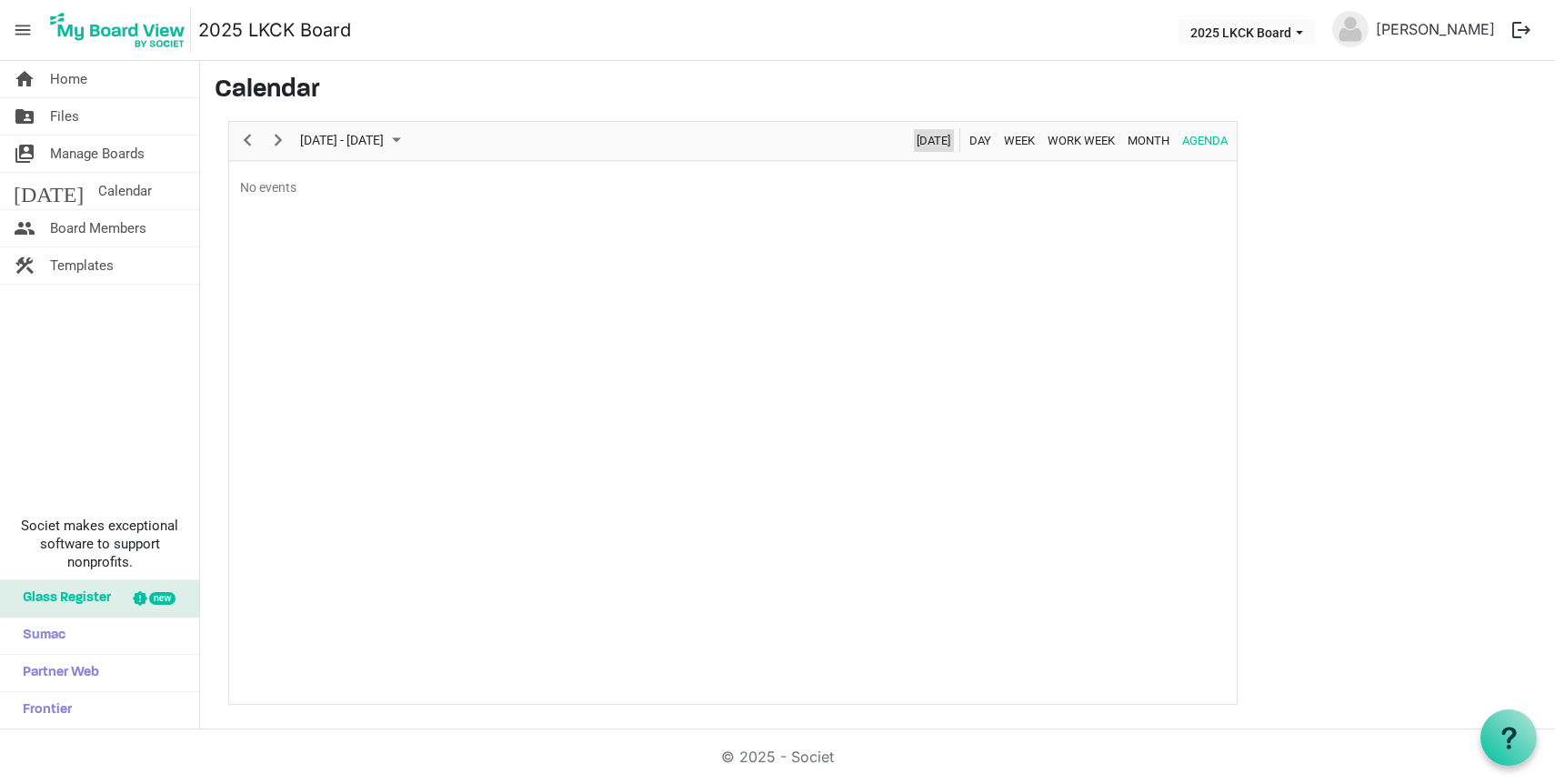
click at [936, 146] on span "Today" at bounding box center [933, 140] width 38 height 23
click at [1080, 149] on span "Work Week" at bounding box center [1081, 140] width 71 height 23
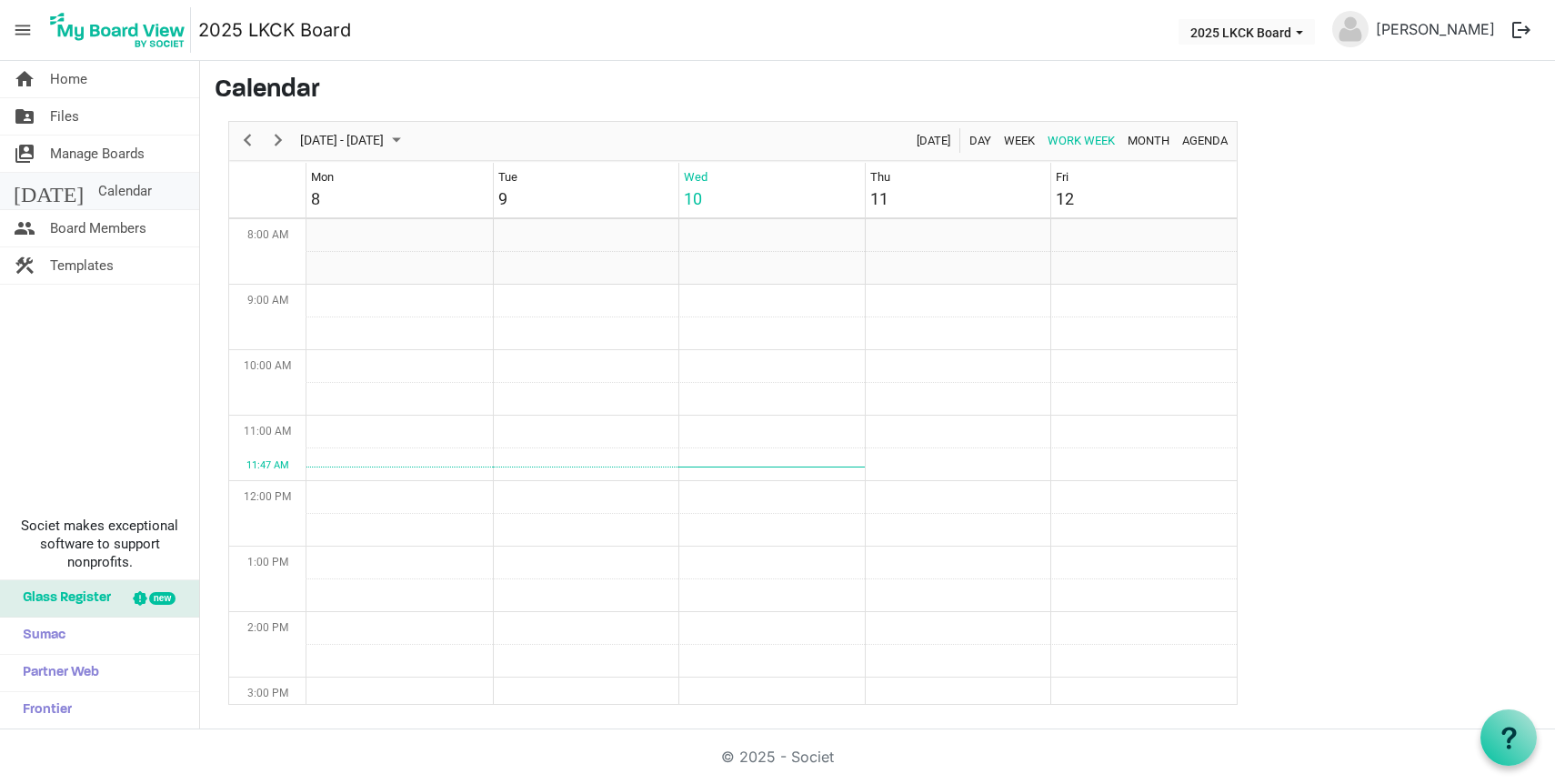
click at [98, 193] on span "Calendar" at bounding box center [125, 191] width 53 height 37
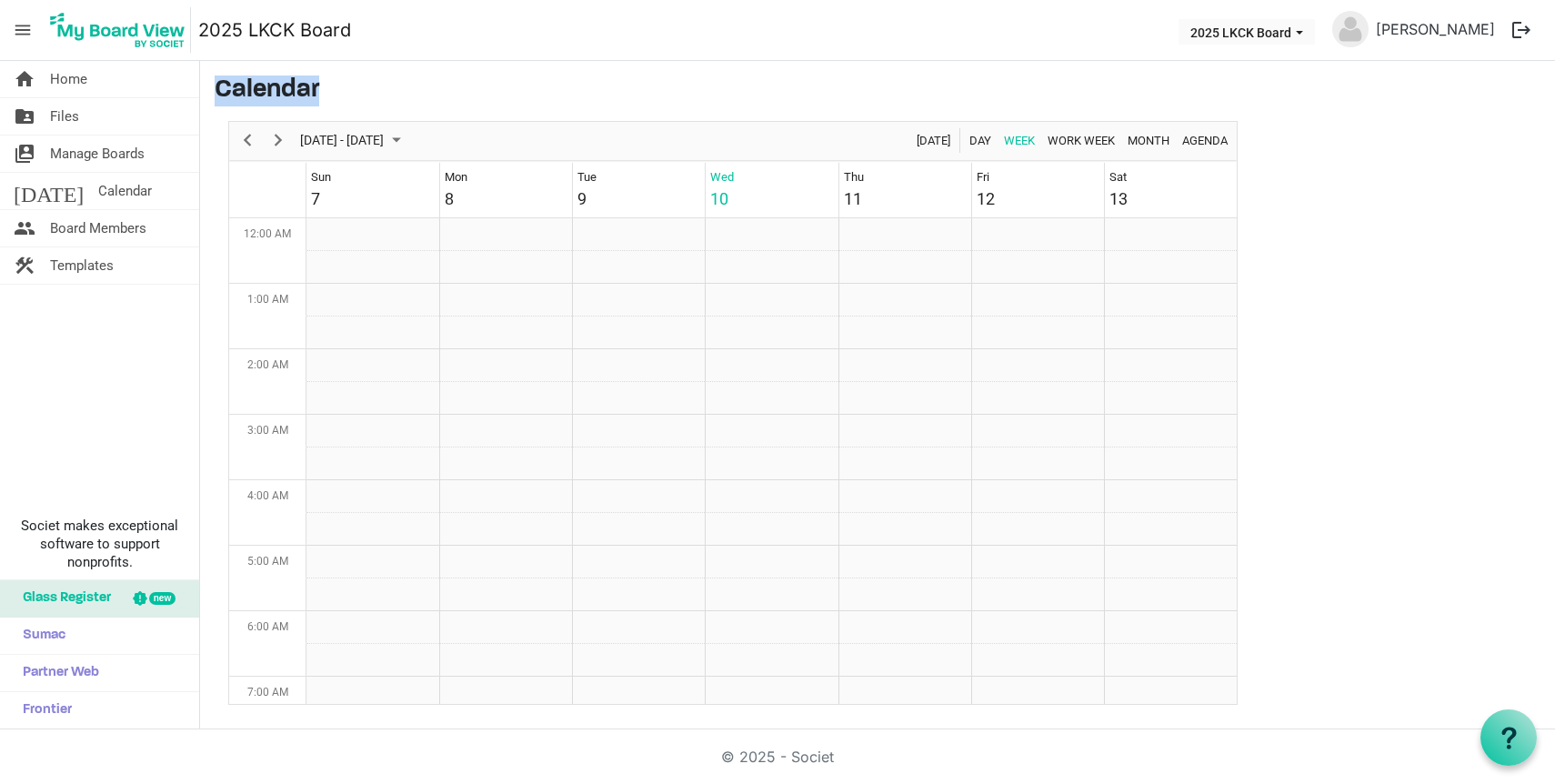
drag, startPoint x: 217, startPoint y: 87, endPoint x: 332, endPoint y: 92, distance: 115.1
click at [332, 92] on h3 "Calendar" at bounding box center [877, 91] width 1326 height 31
click at [116, 190] on link "today Calendar" at bounding box center [99, 191] width 199 height 37
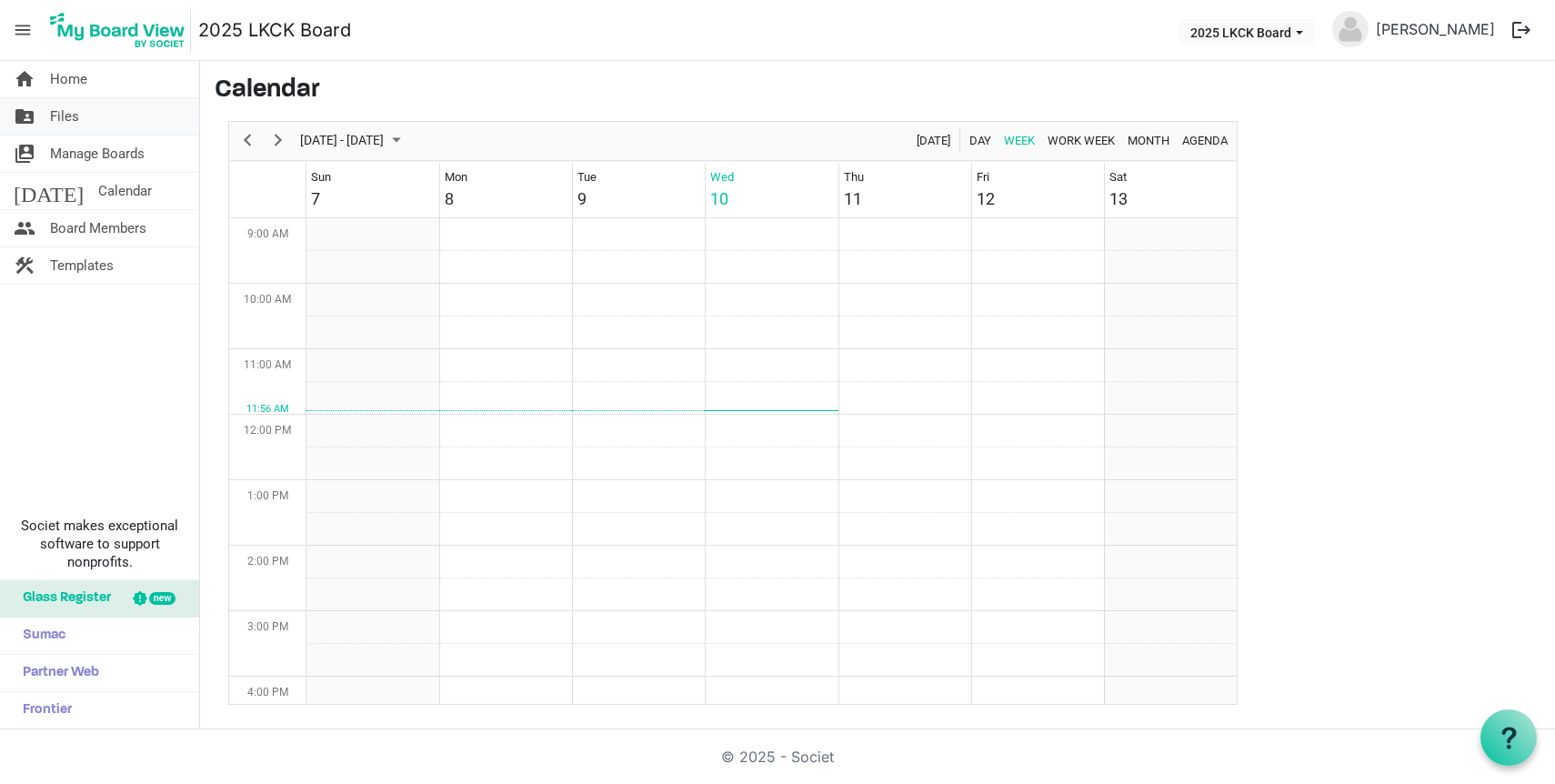
click at [86, 119] on link "folder_shared Files" at bounding box center [99, 116] width 199 height 37
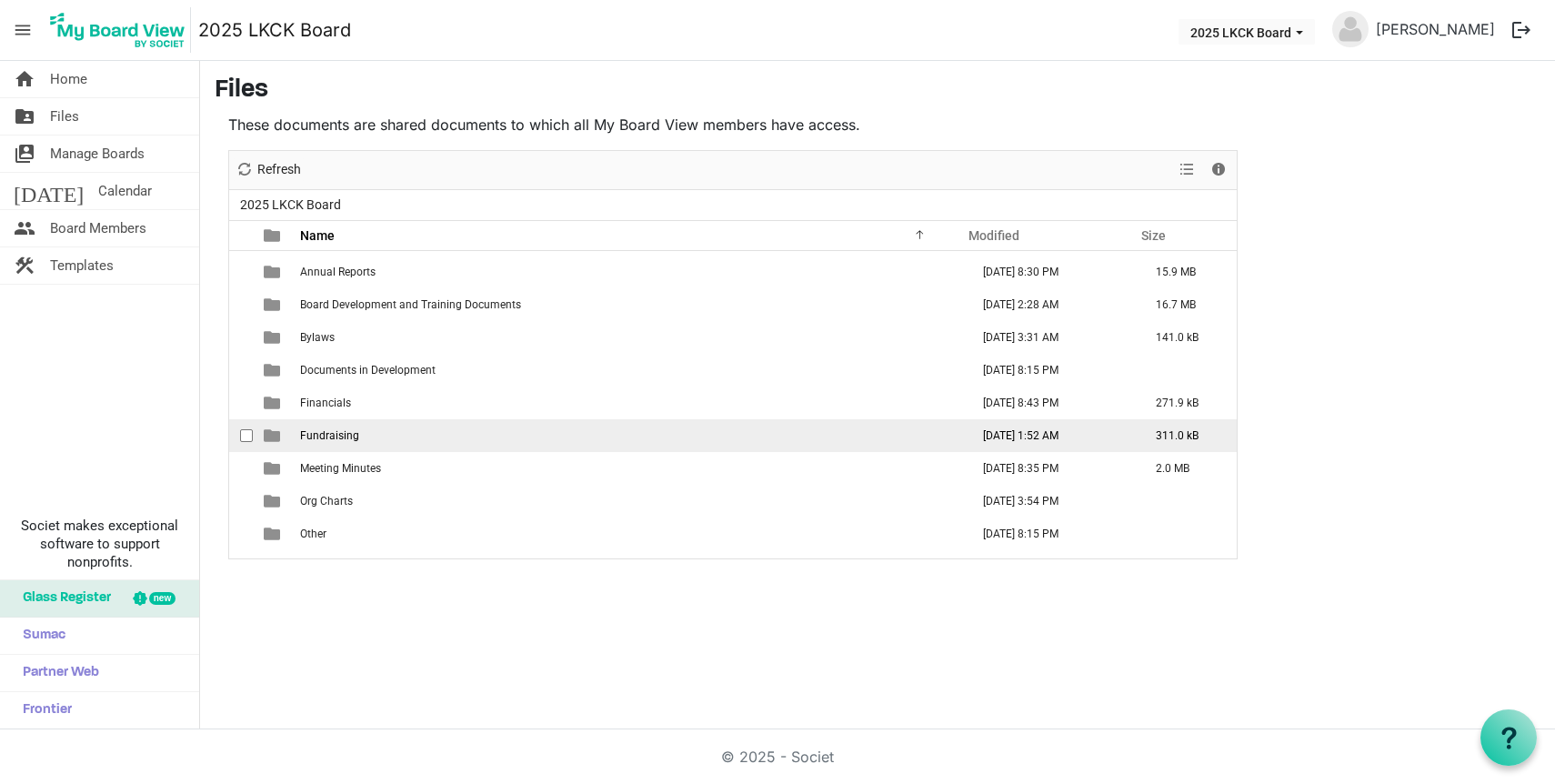
scroll to position [39, 0]
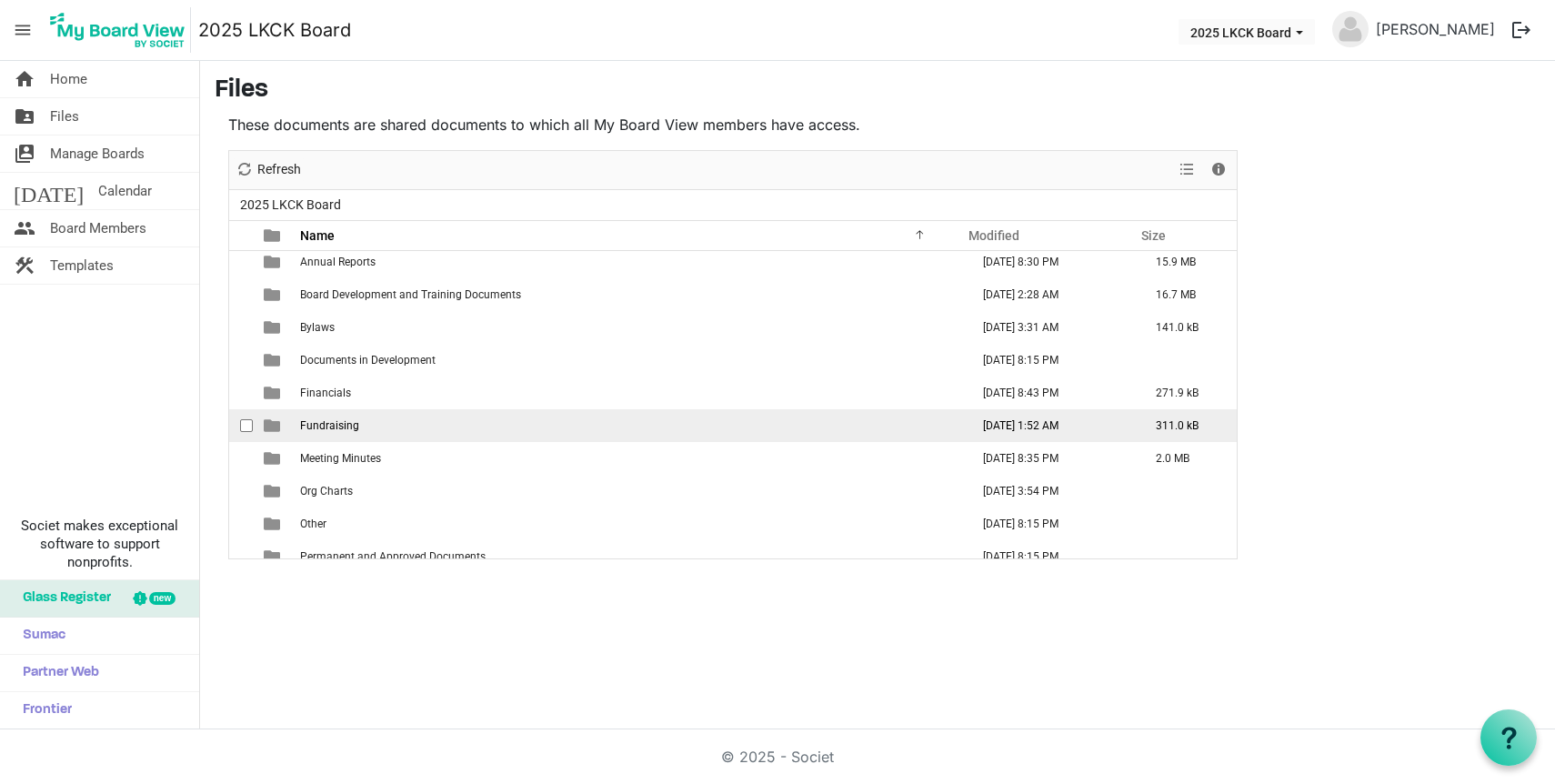
click at [360, 430] on td "Fundraising" at bounding box center [629, 425] width 670 height 33
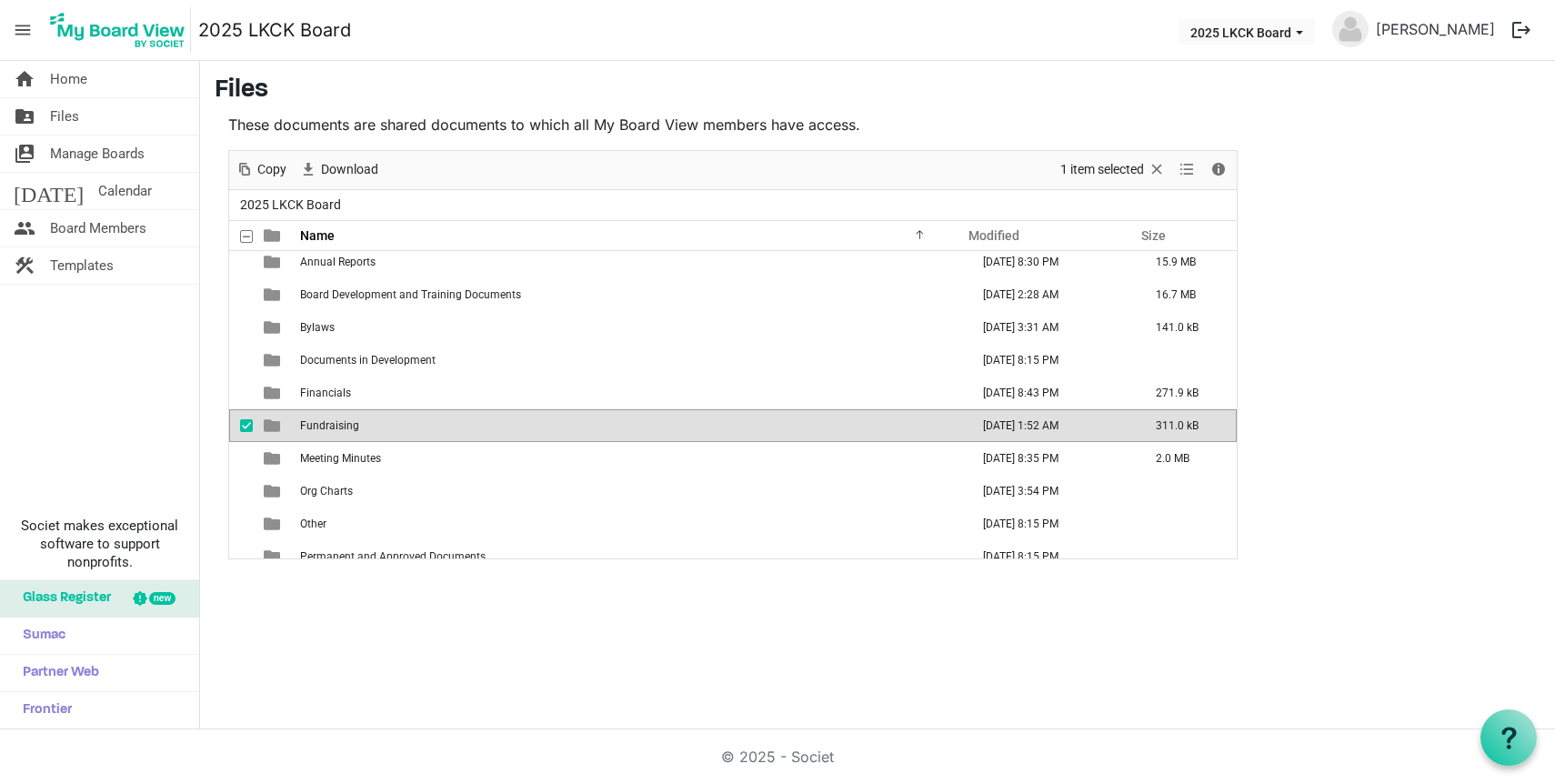
click at [360, 430] on td "Fundraising" at bounding box center [629, 425] width 670 height 33
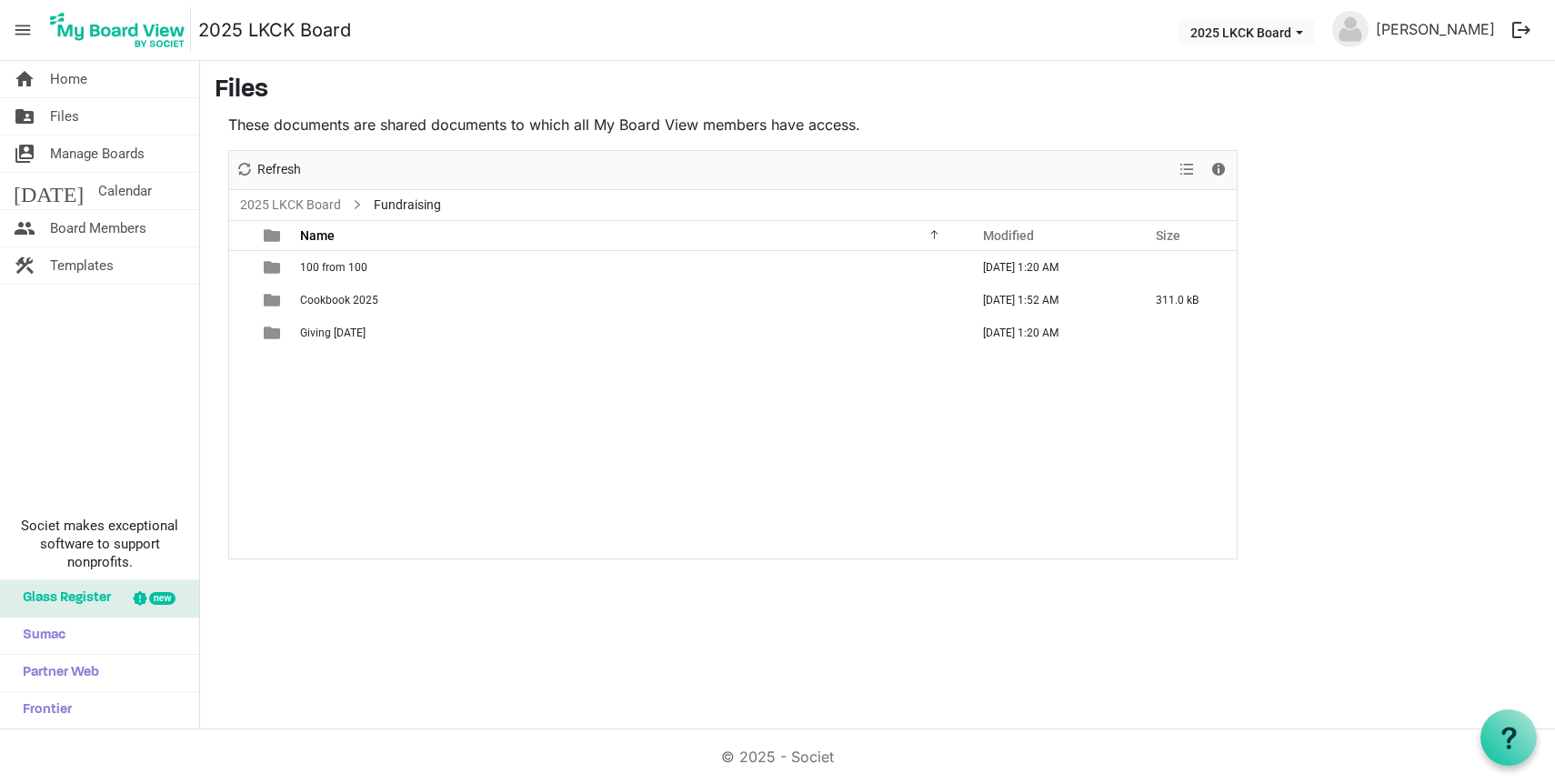
scroll to position [0, 0]
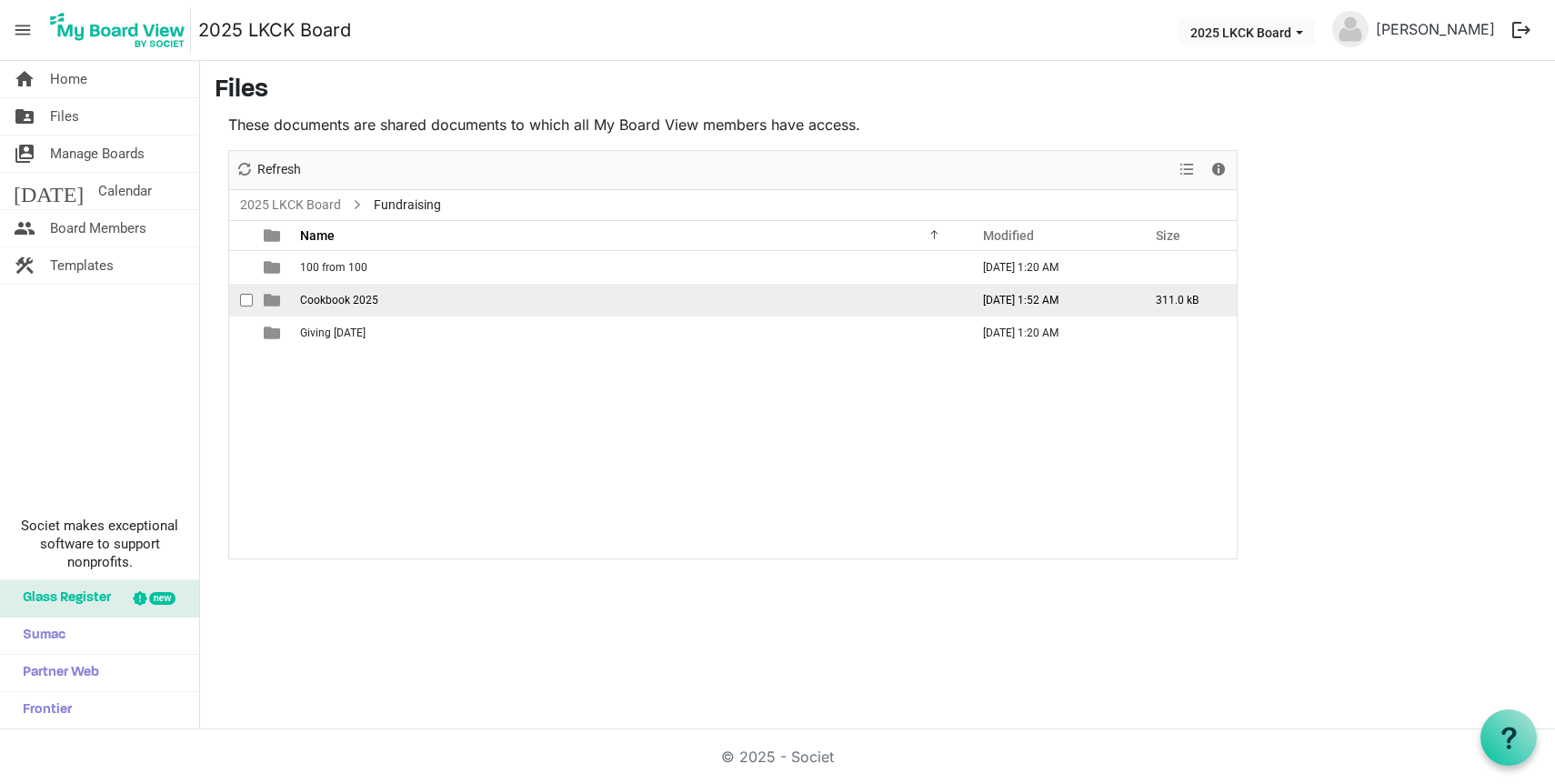
click at [366, 297] on span "Cookbook 2025" at bounding box center [339, 300] width 78 height 13
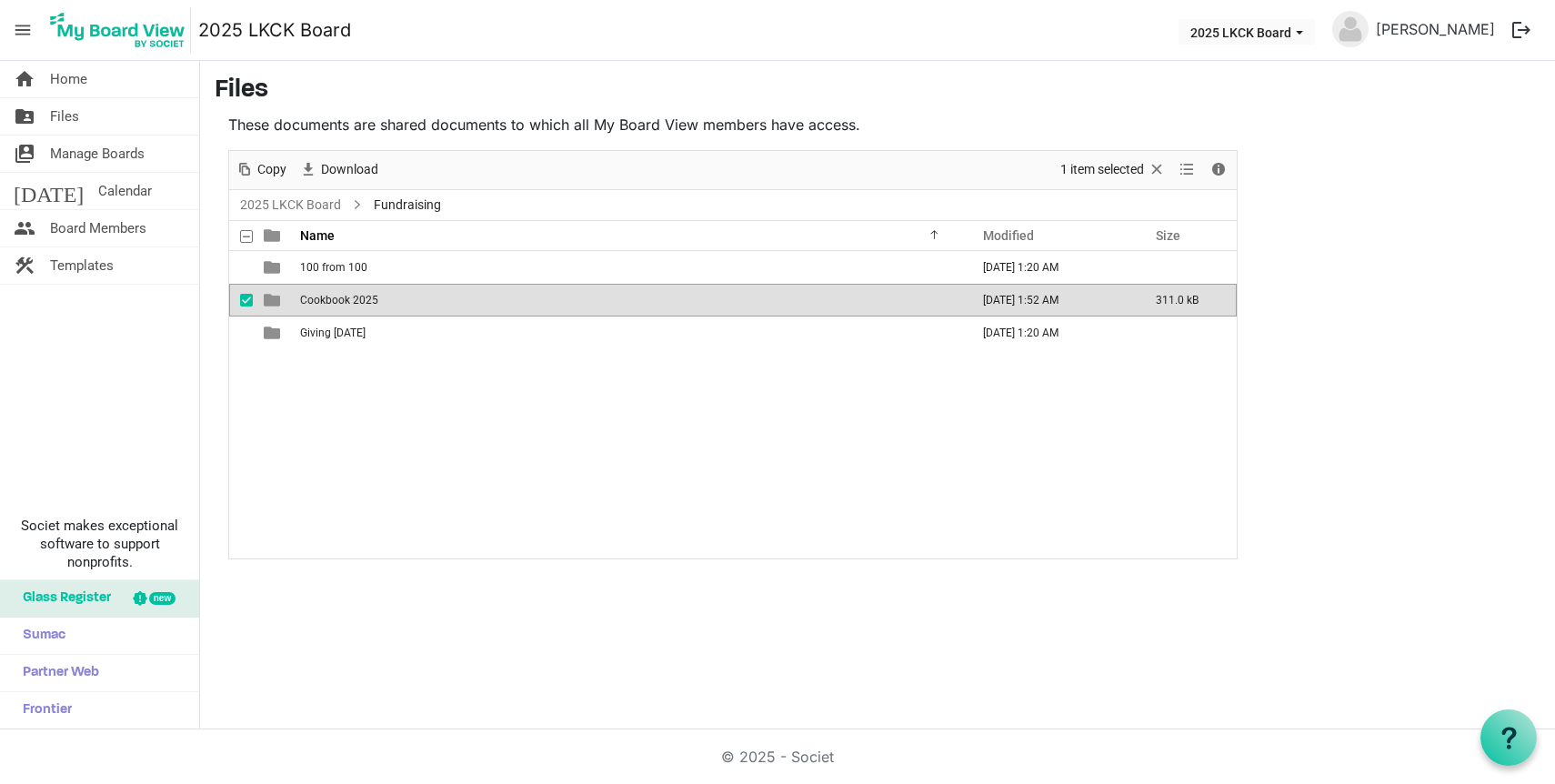
click at [366, 297] on span "Cookbook 2025" at bounding box center [339, 300] width 78 height 13
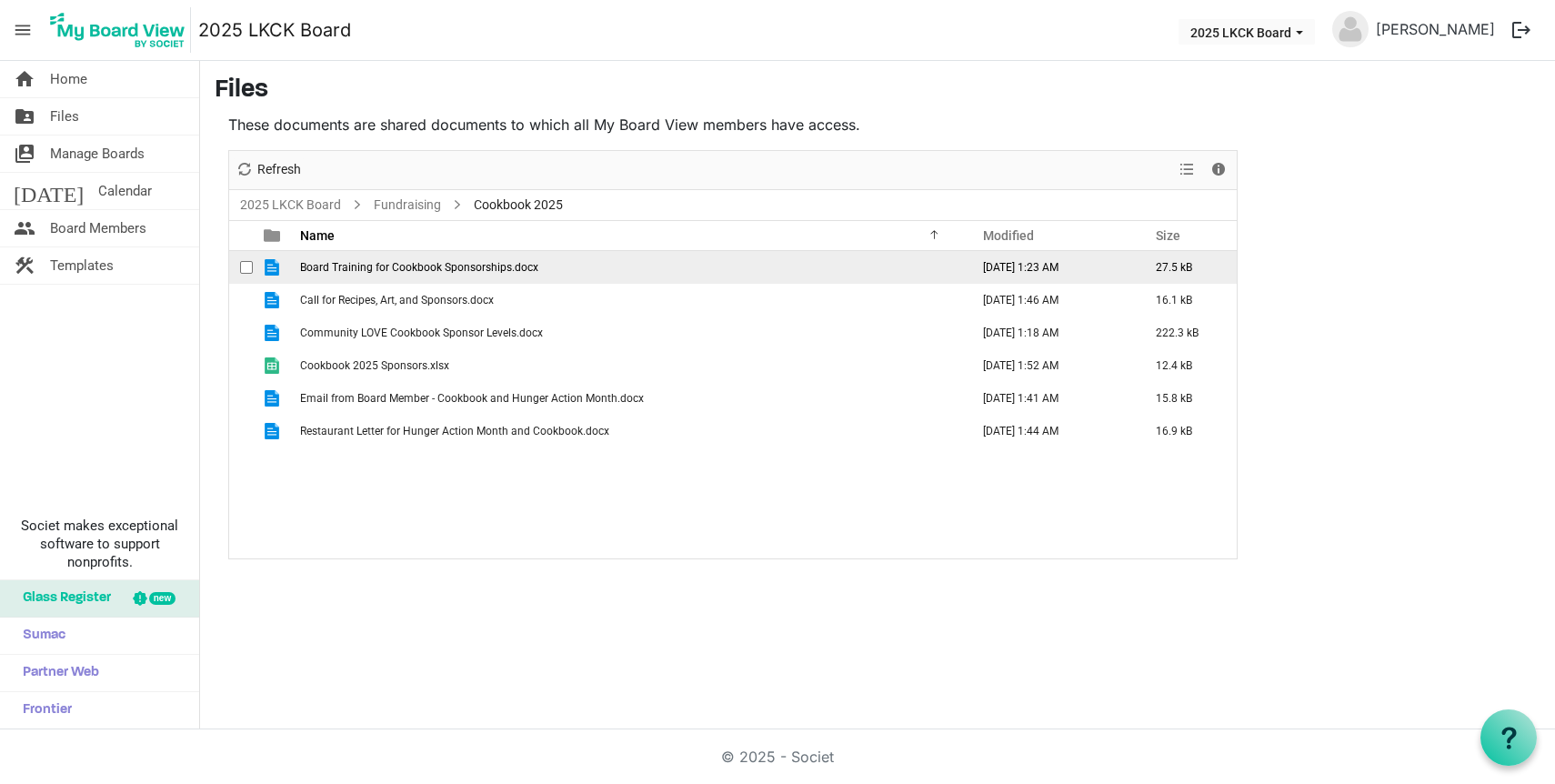
click at [432, 272] on span "Board Training for Cookbook Sponsorships.docx" at bounding box center [419, 268] width 239 height 13
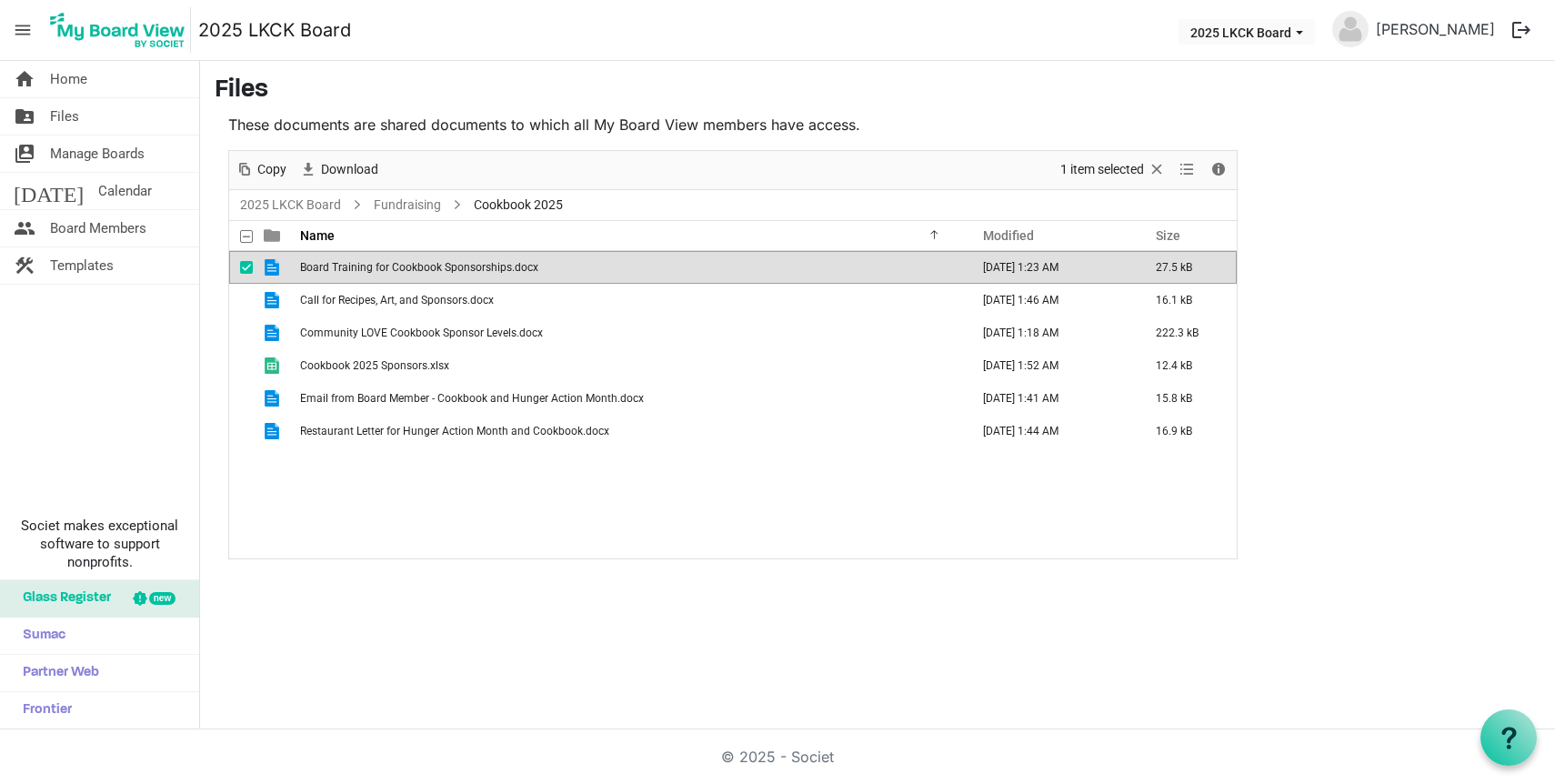
click at [432, 272] on span "Board Training for Cookbook Sponsorships.docx" at bounding box center [419, 268] width 239 height 13
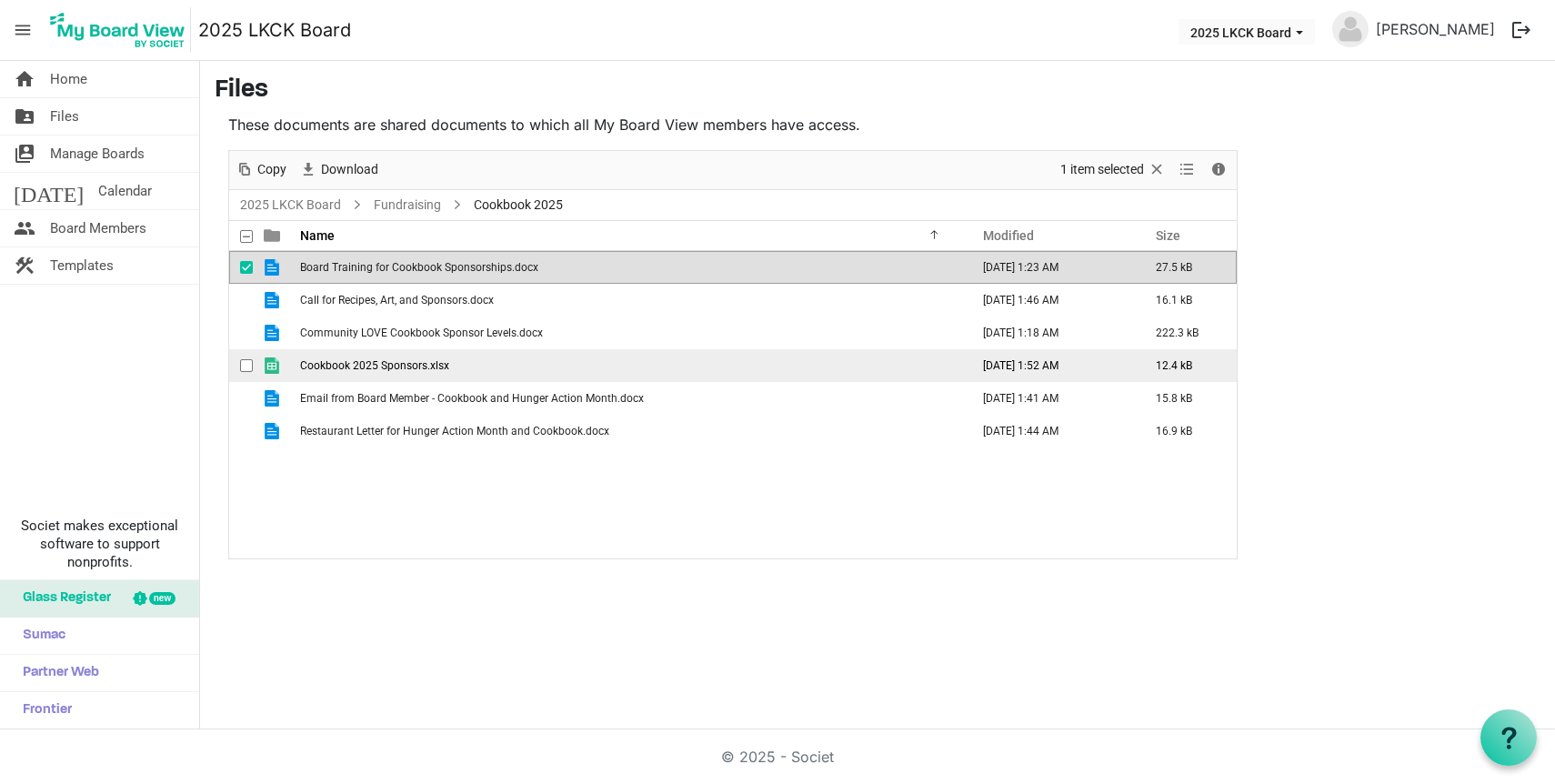
click at [395, 369] on span "Cookbook 2025 Sponsors.xlsx" at bounding box center [374, 366] width 150 height 13
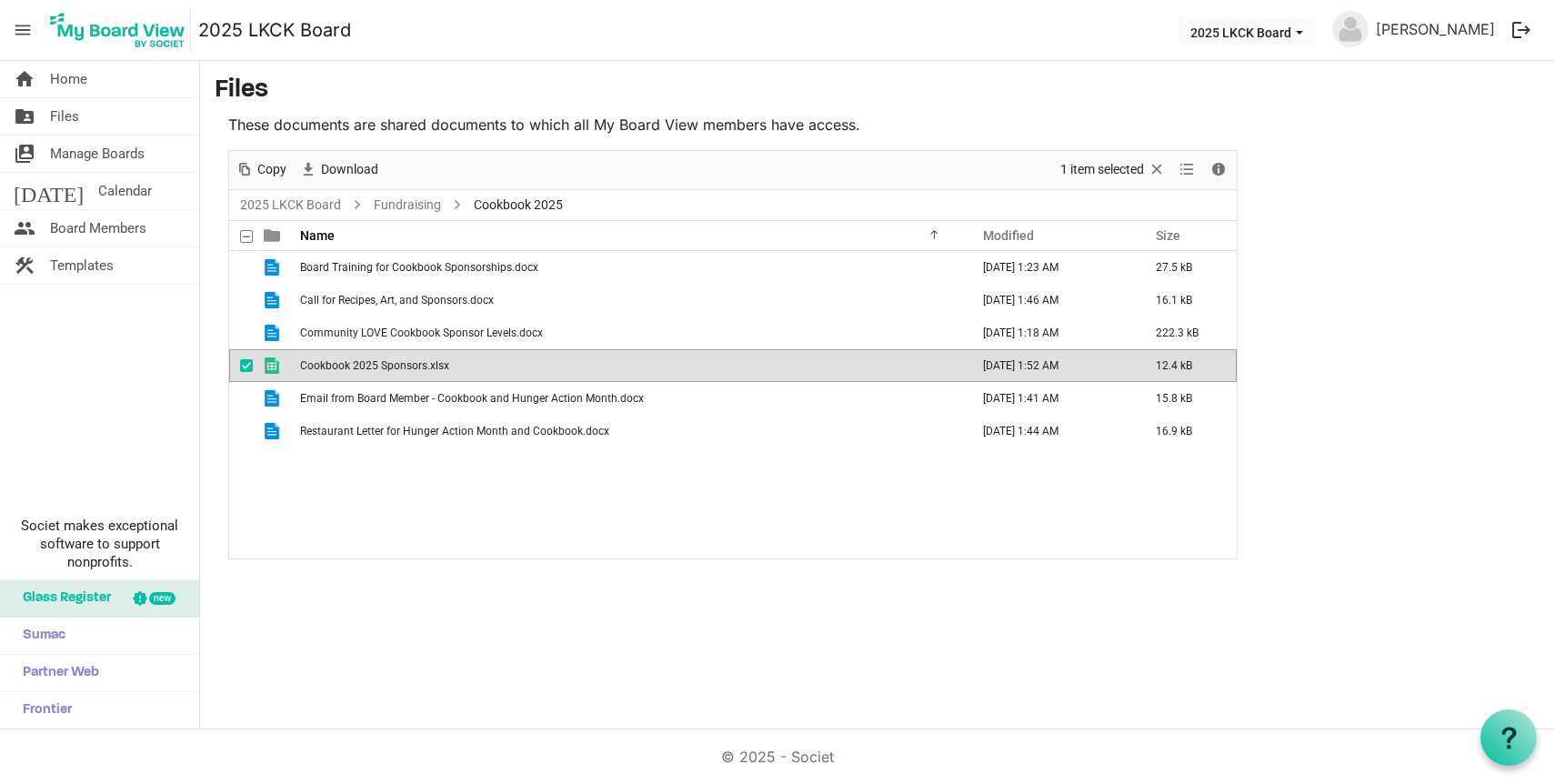
click at [395, 369] on span "Cookbook 2025 Sponsors.xlsx" at bounding box center [374, 366] width 150 height 13
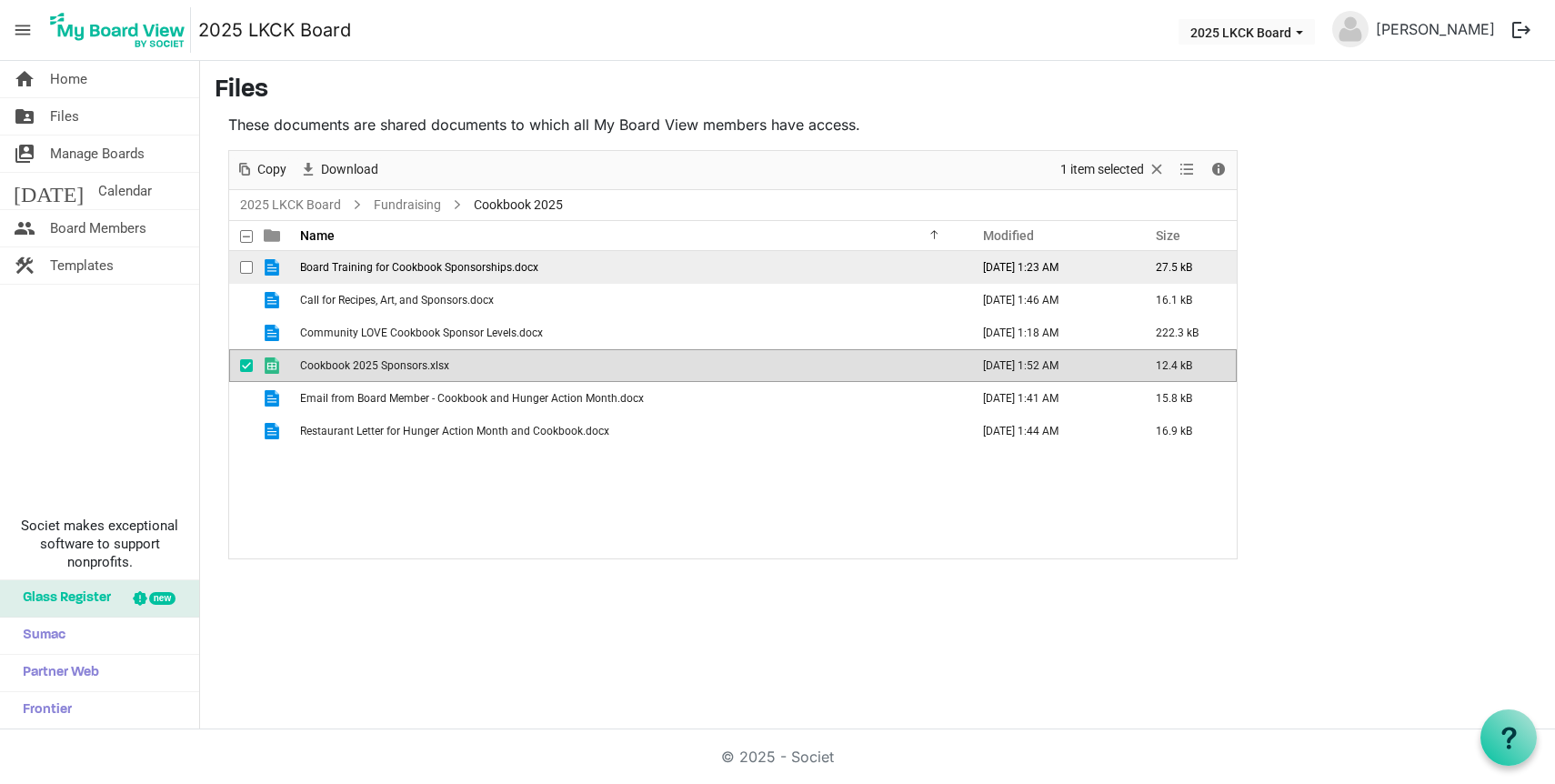
click at [528, 271] on span "Board Training for Cookbook Sponsorships.docx" at bounding box center [419, 268] width 239 height 13
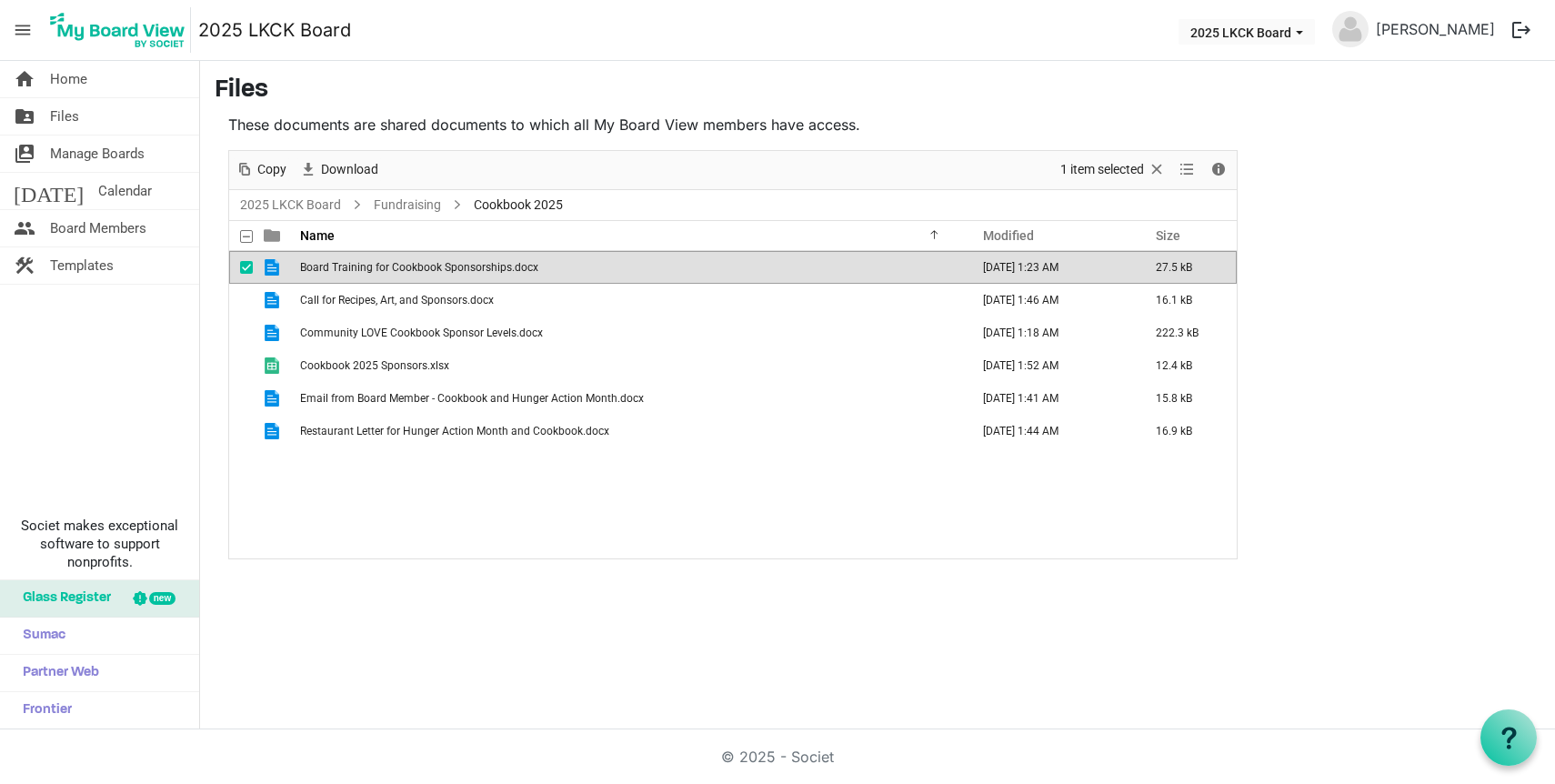
click at [528, 271] on span "Board Training for Cookbook Sponsorships.docx" at bounding box center [419, 268] width 239 height 13
click at [466, 264] on span "Board Training for Cookbook Sponsorships.docx" at bounding box center [419, 268] width 239 height 13
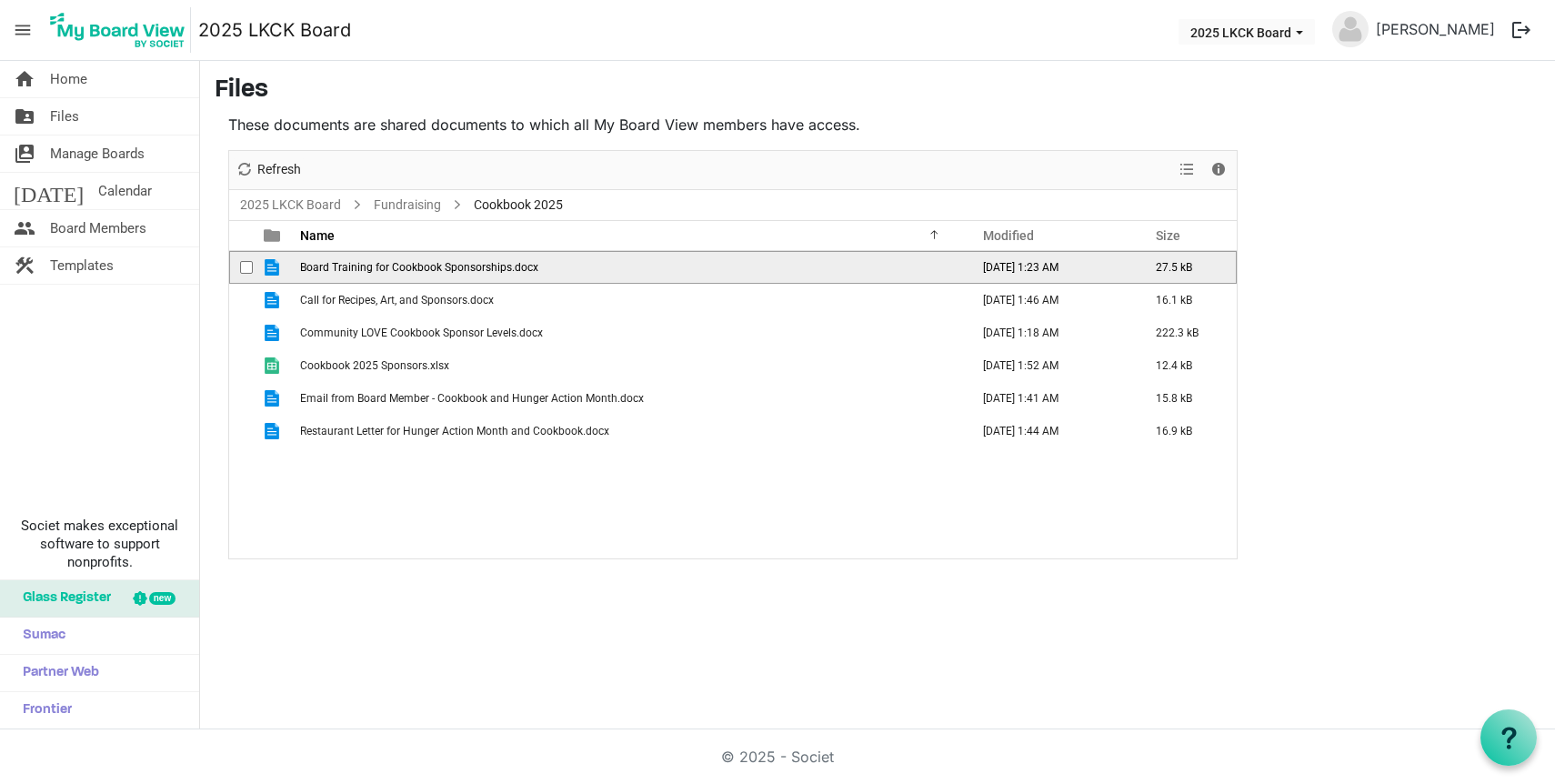
click at [466, 264] on span "Board Training for Cookbook Sponsorships.docx" at bounding box center [419, 268] width 239 height 13
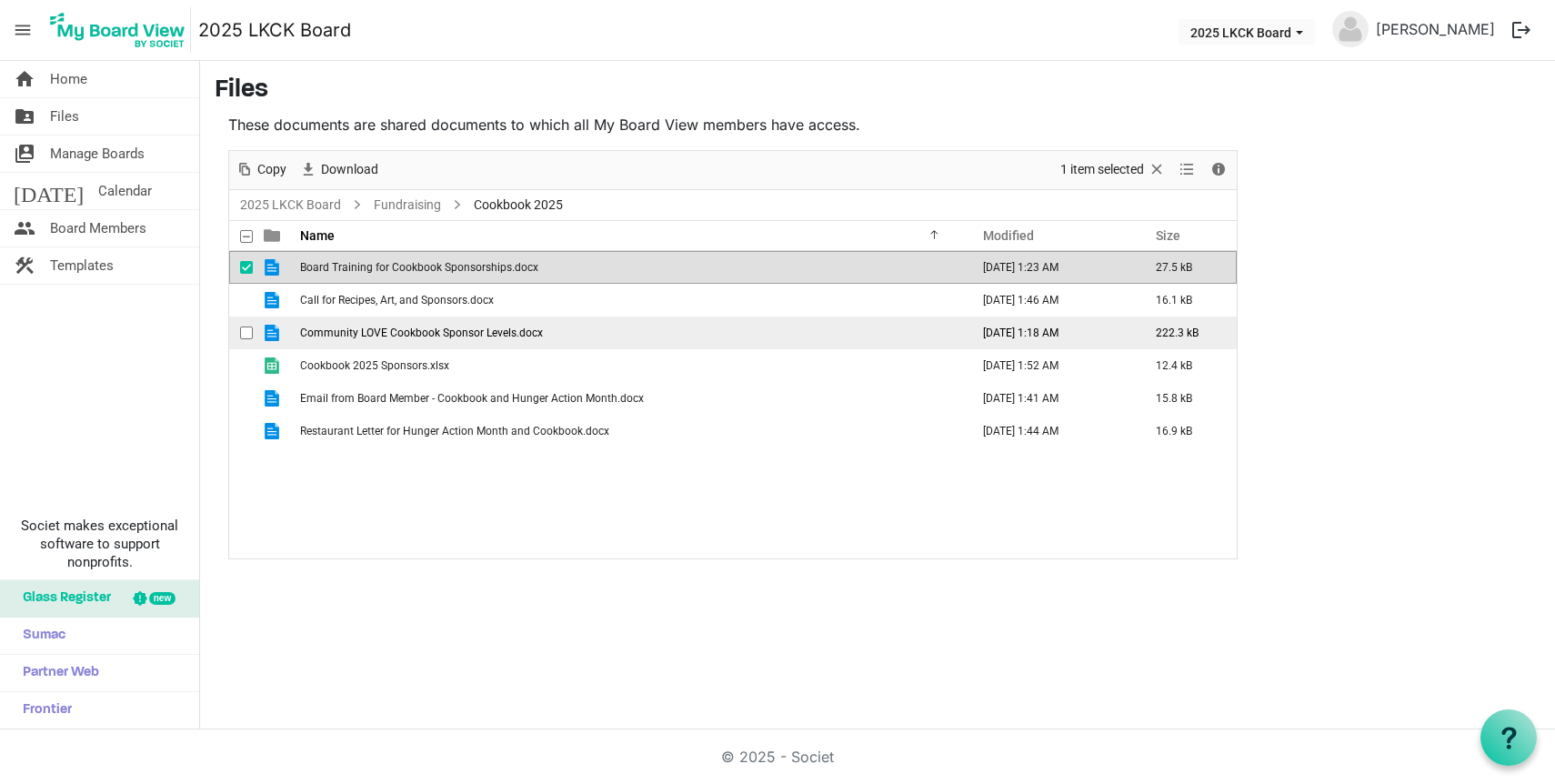
click at [457, 334] on span "Community LOVE Cookbook Sponsor Levels.docx" at bounding box center [421, 333] width 243 height 13
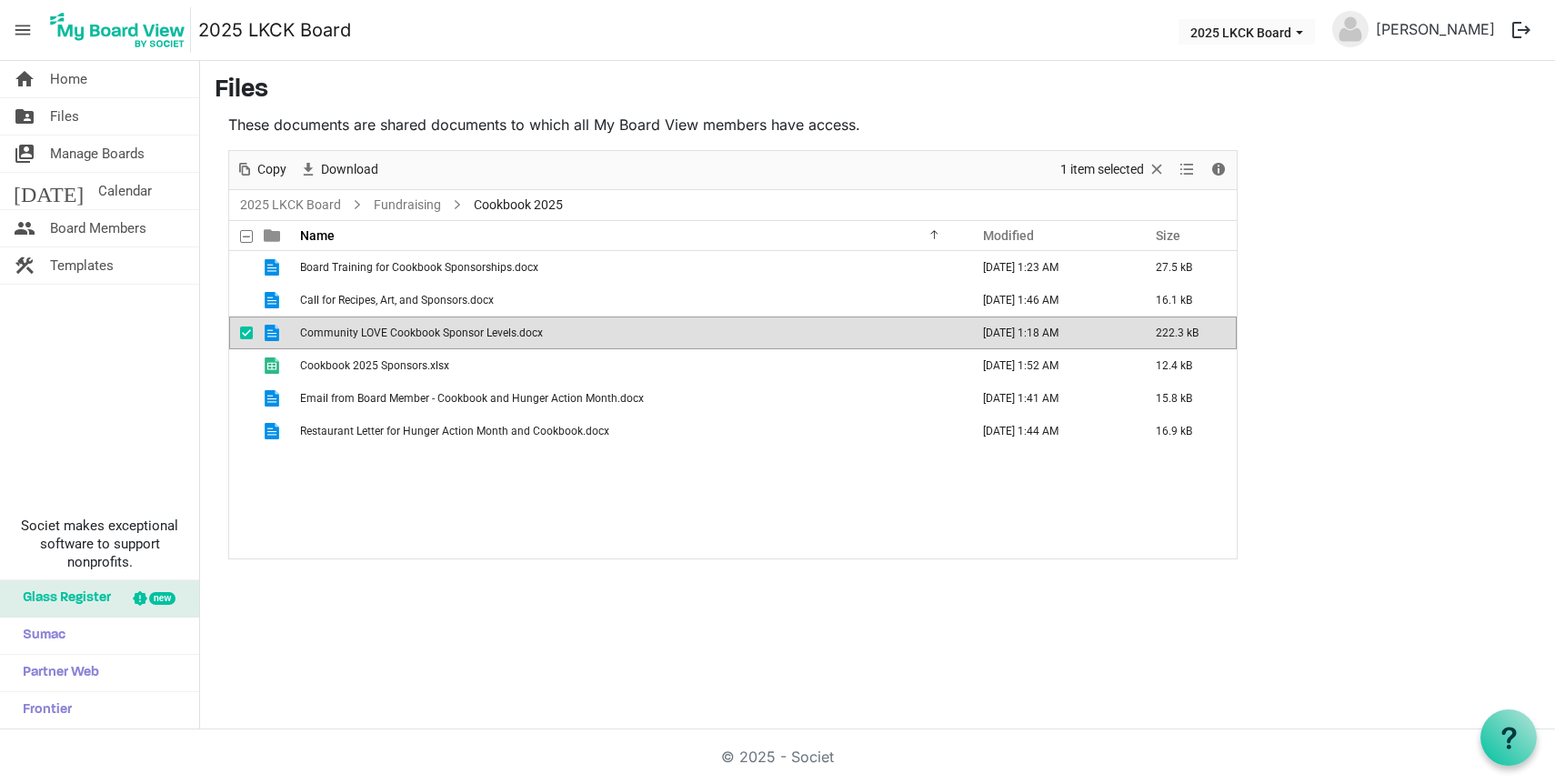
click at [931, 335] on td "Community LOVE Cookbook Sponsor Levels.docx" at bounding box center [629, 333] width 670 height 33
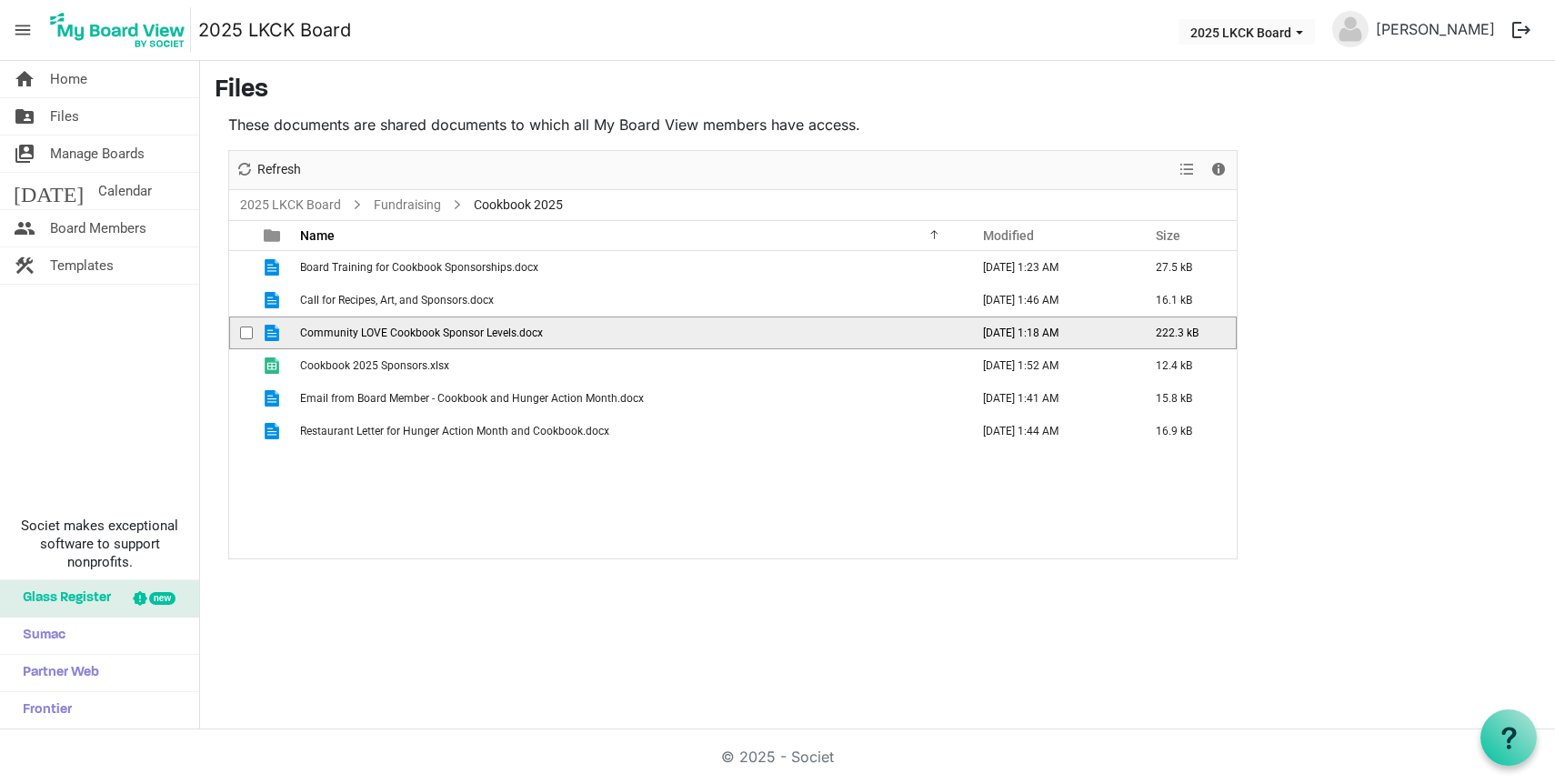
click at [931, 335] on td "Community LOVE Cookbook Sponsor Levels.docx" at bounding box center [629, 333] width 670 height 33
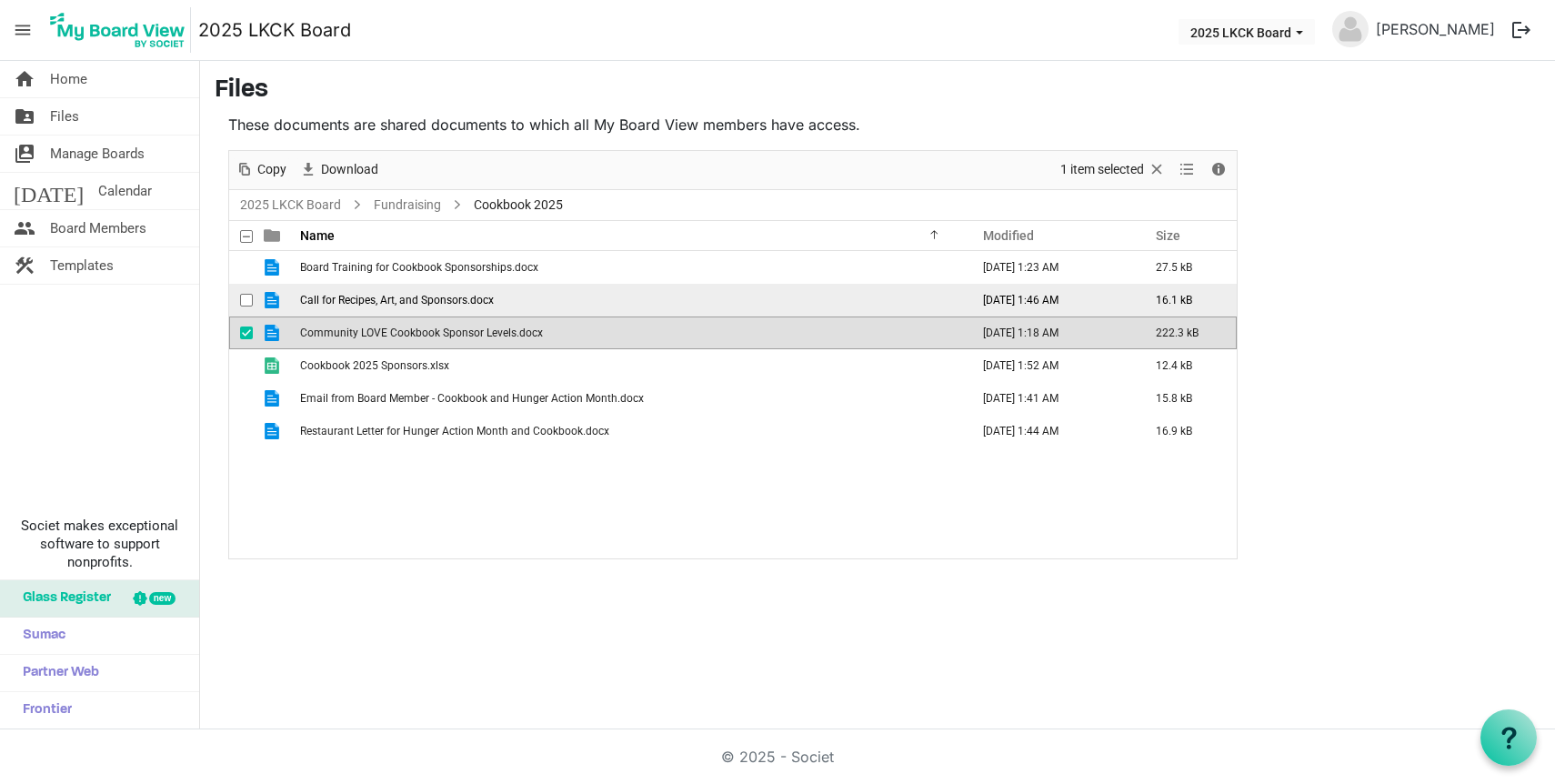
click at [417, 296] on span "Call for Recipes, Art, and Sponsors.docx" at bounding box center [396, 300] width 194 height 13
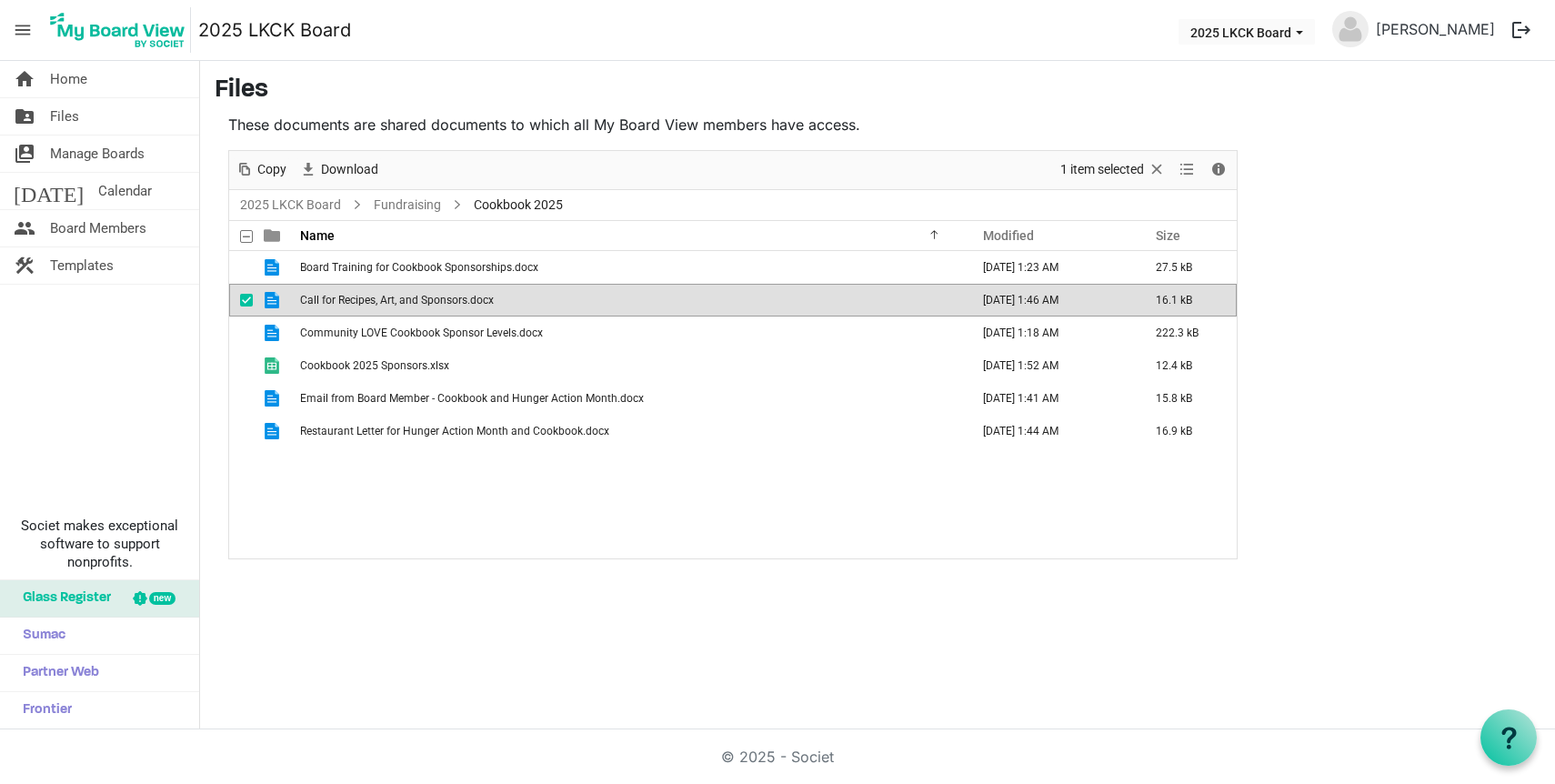
click at [416, 304] on span "Call for Recipes, Art, and Sponsors.docx" at bounding box center [396, 300] width 194 height 13
